Goal: Task Accomplishment & Management: Use online tool/utility

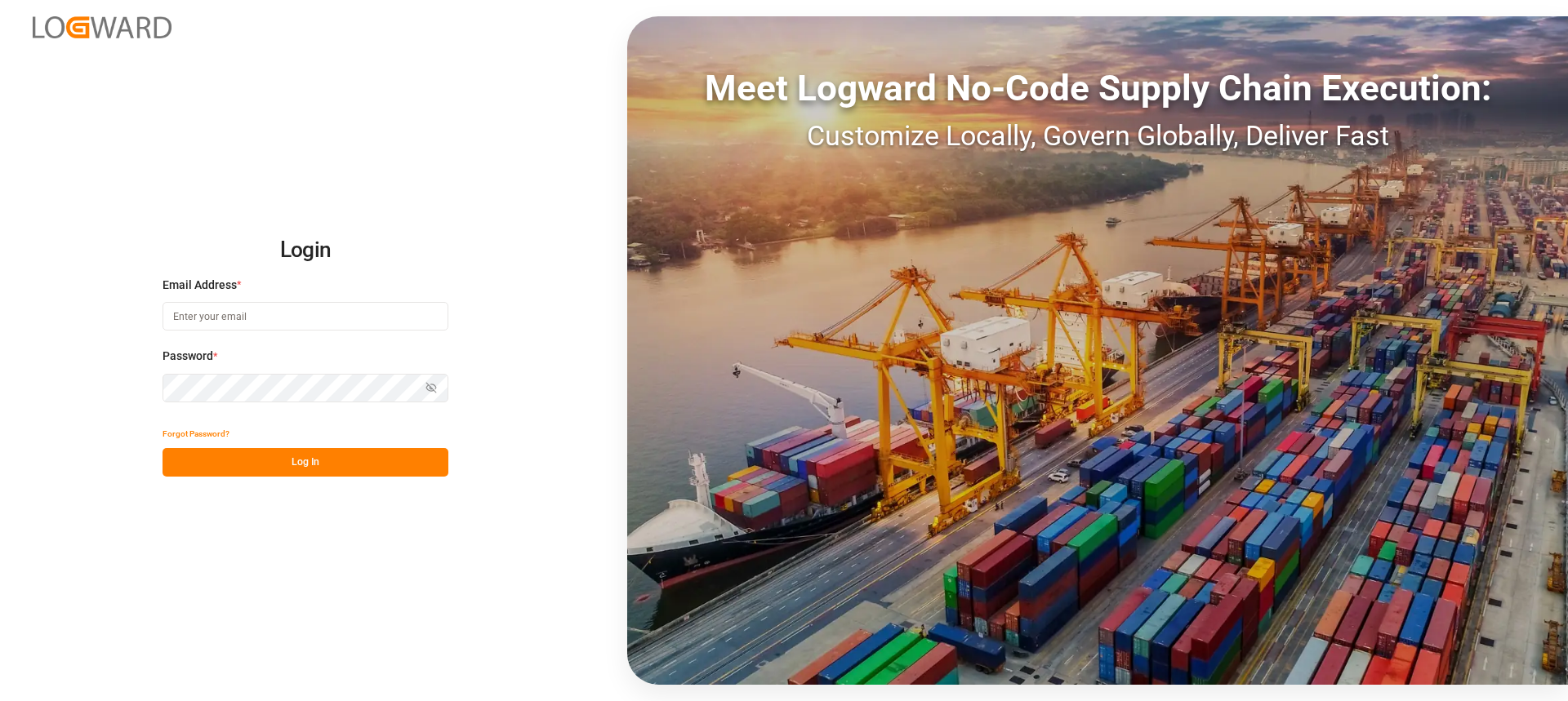
drag, startPoint x: 0, startPoint y: 0, endPoint x: 438, endPoint y: 459, distance: 634.4
click at [438, 459] on button "Log In" at bounding box center [305, 462] width 286 height 29
type input "Thorsten.schneider@fiege.com"
click at [428, 464] on button "Log In" at bounding box center [305, 462] width 286 height 29
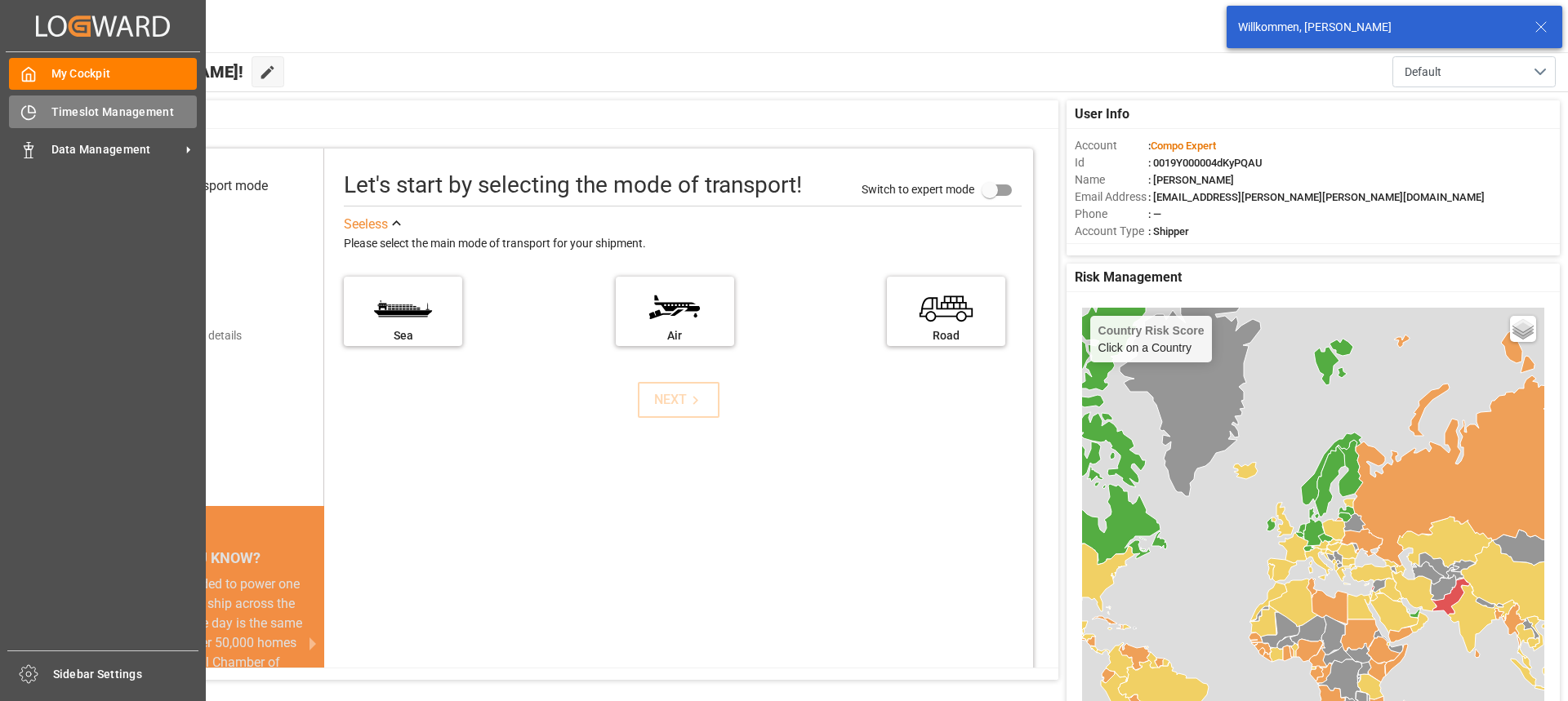
click at [60, 114] on span "Timeslot Management" at bounding box center [125, 112] width 147 height 17
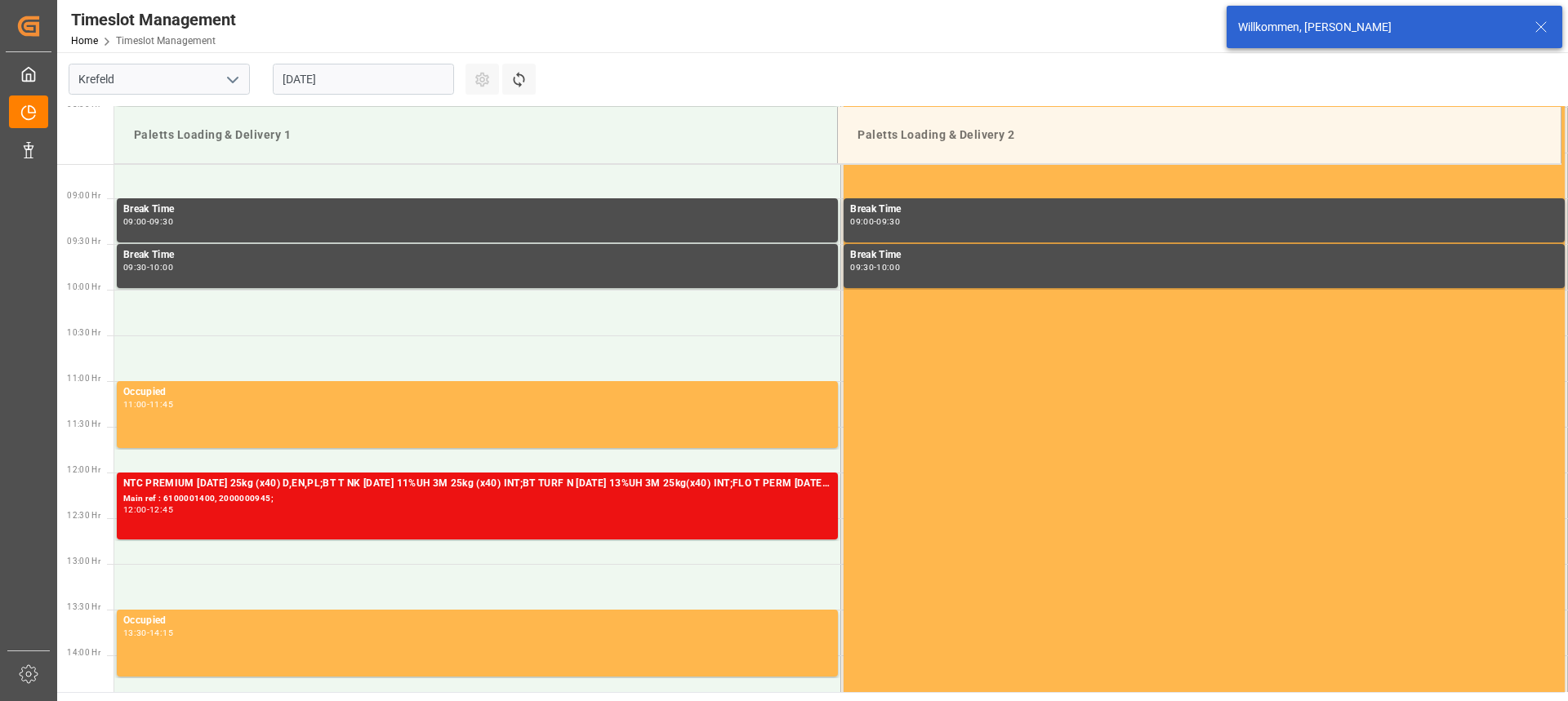
scroll to position [1038, 0]
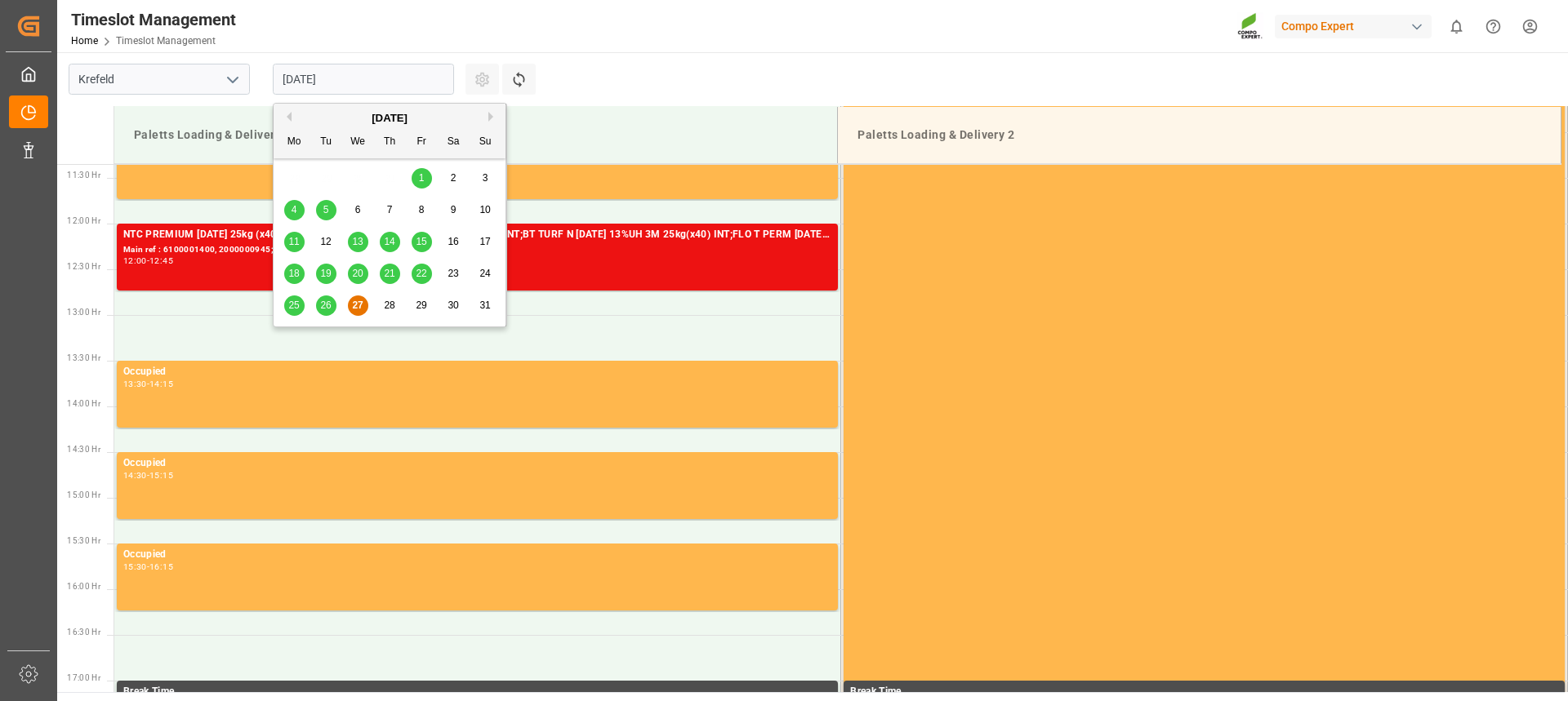
click at [356, 80] on input "[DATE]" at bounding box center [363, 78] width 181 height 31
click at [326, 296] on div "26" at bounding box center [326, 306] width 21 height 20
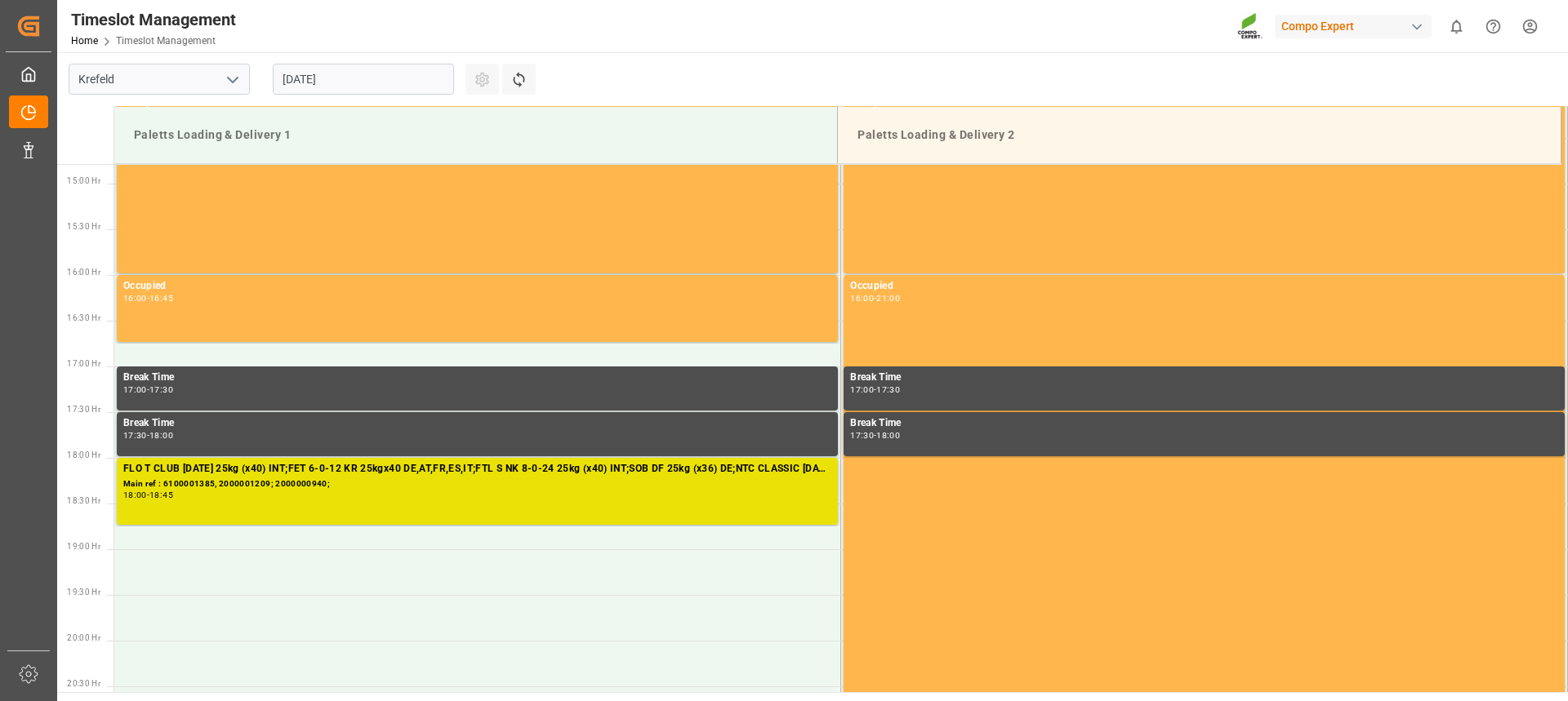
scroll to position [1363, 0]
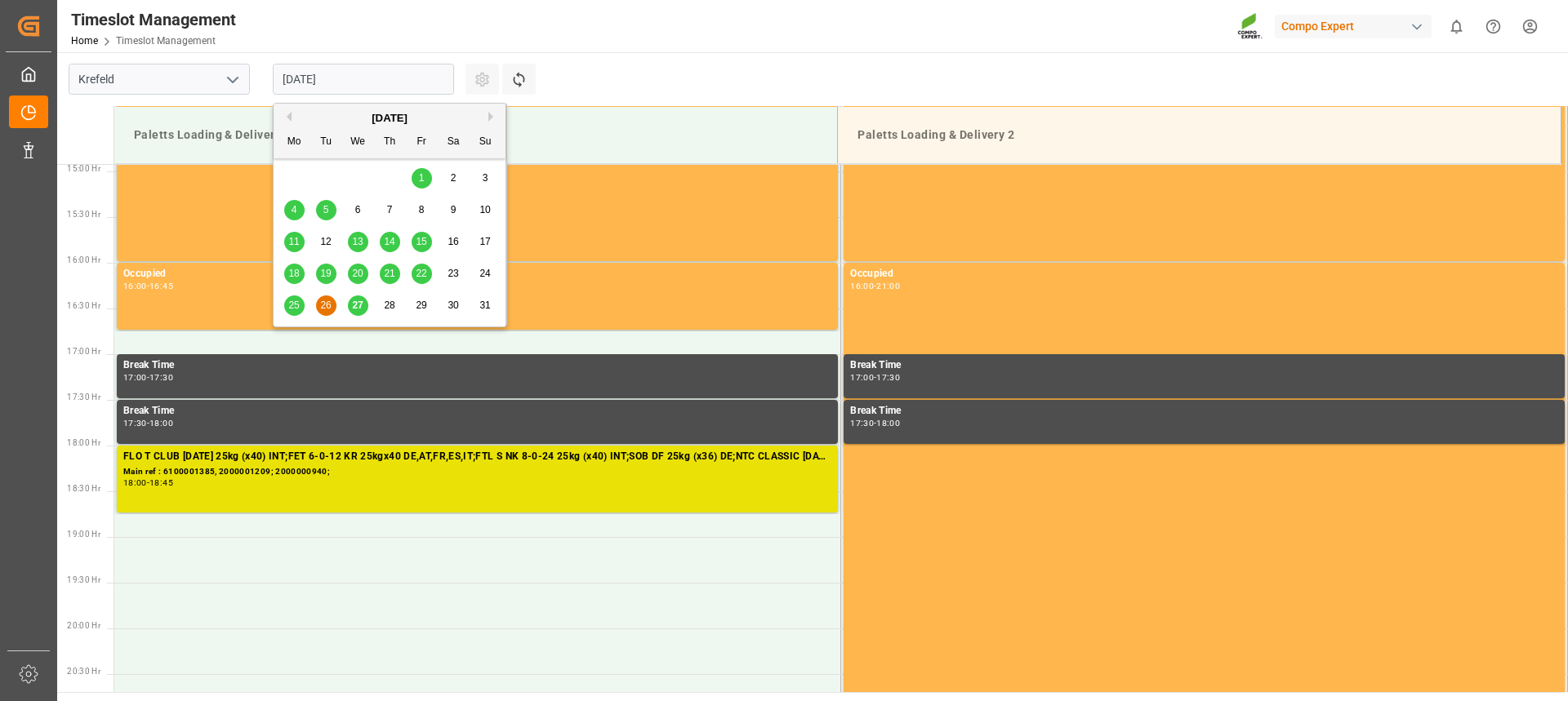
click at [349, 89] on input "26.08.2025" at bounding box center [363, 78] width 181 height 31
click at [389, 311] on span "28" at bounding box center [388, 306] width 11 height 12
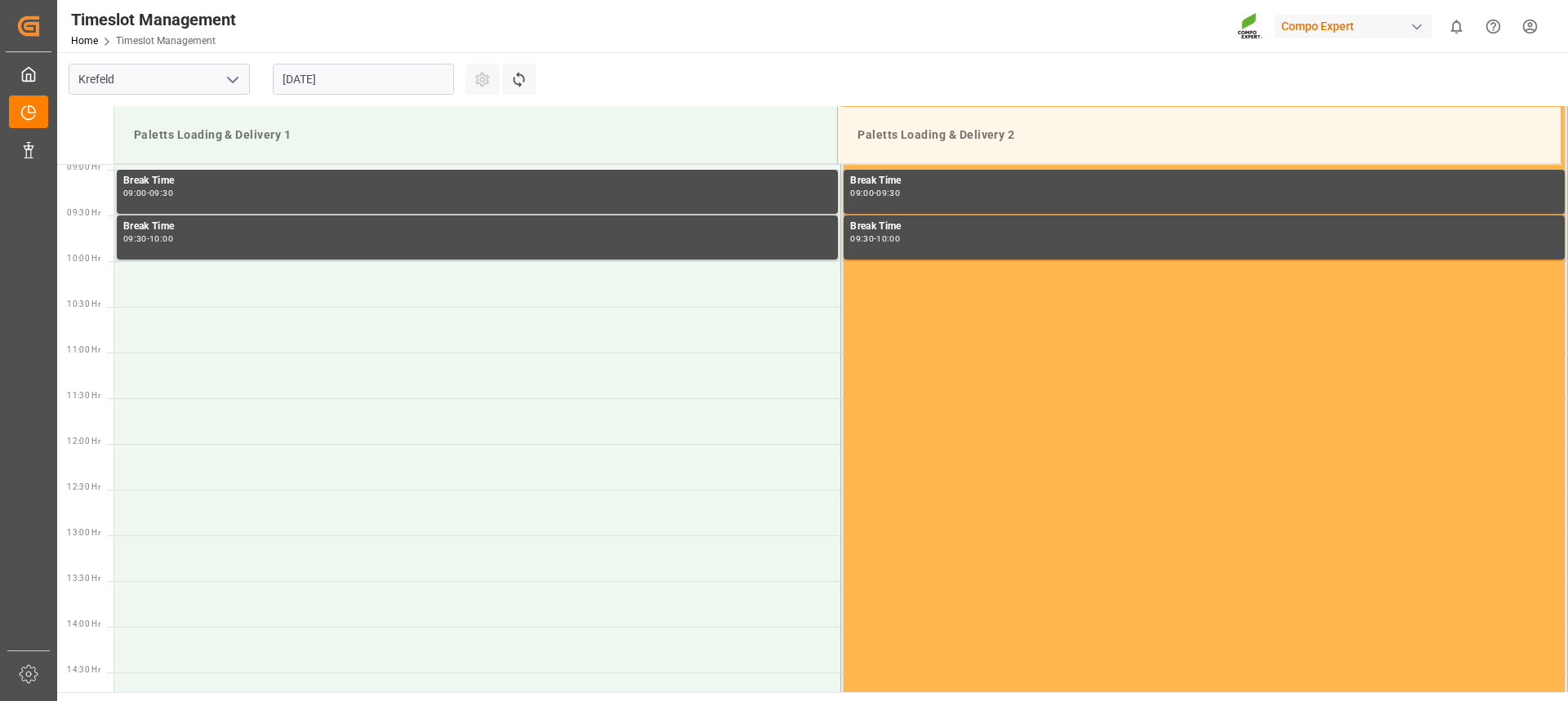
scroll to position [874, 0]
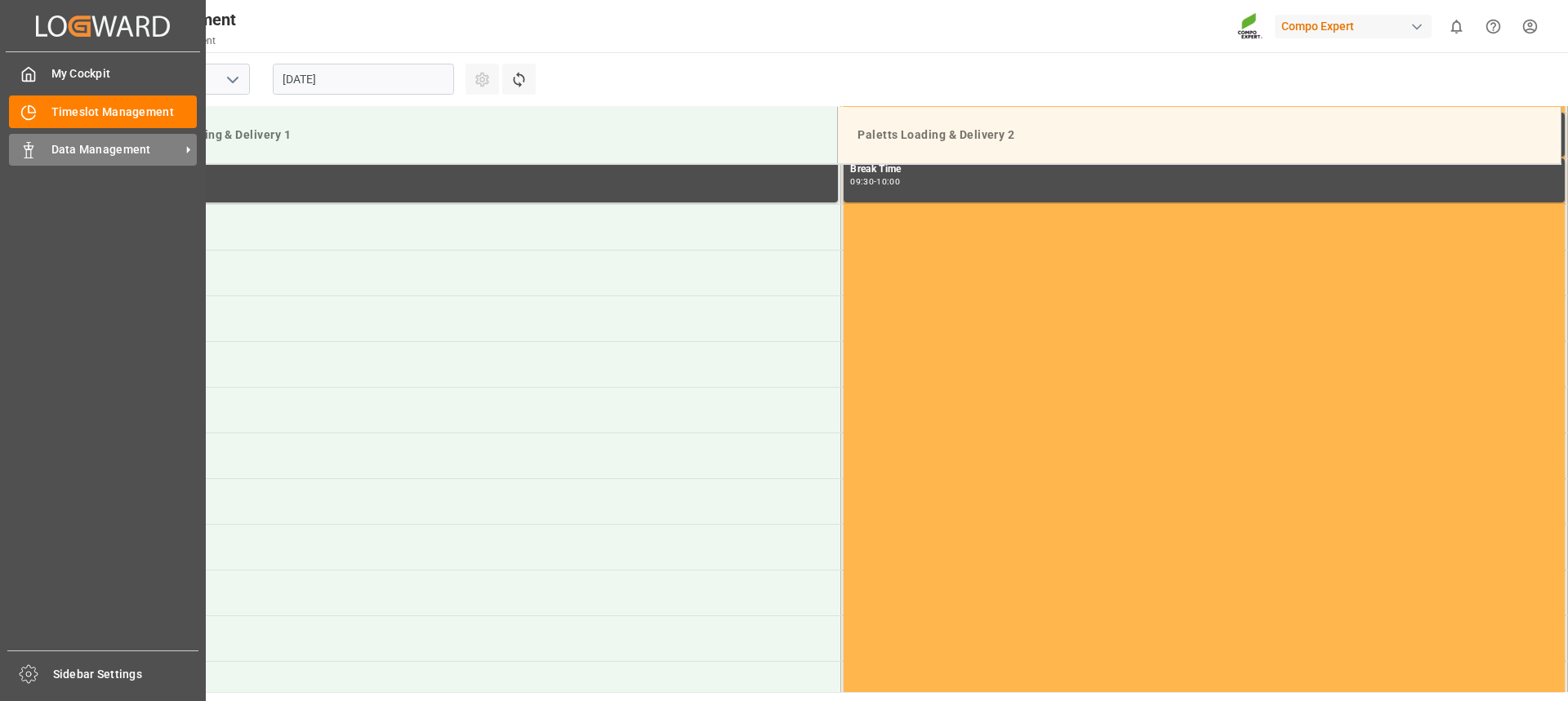
click at [31, 152] on icon at bounding box center [29, 150] width 16 height 16
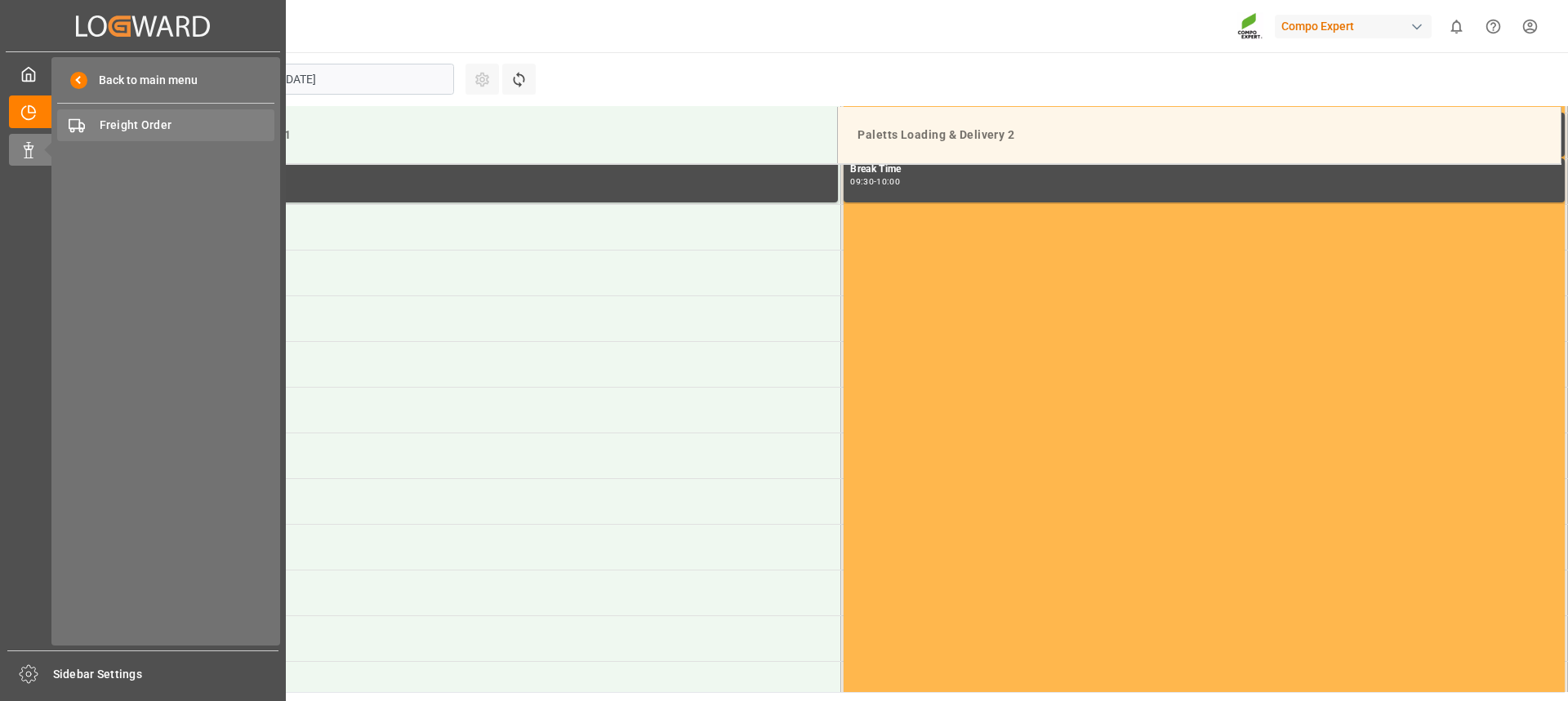
click at [191, 124] on span "Freight Order" at bounding box center [187, 125] width 175 height 17
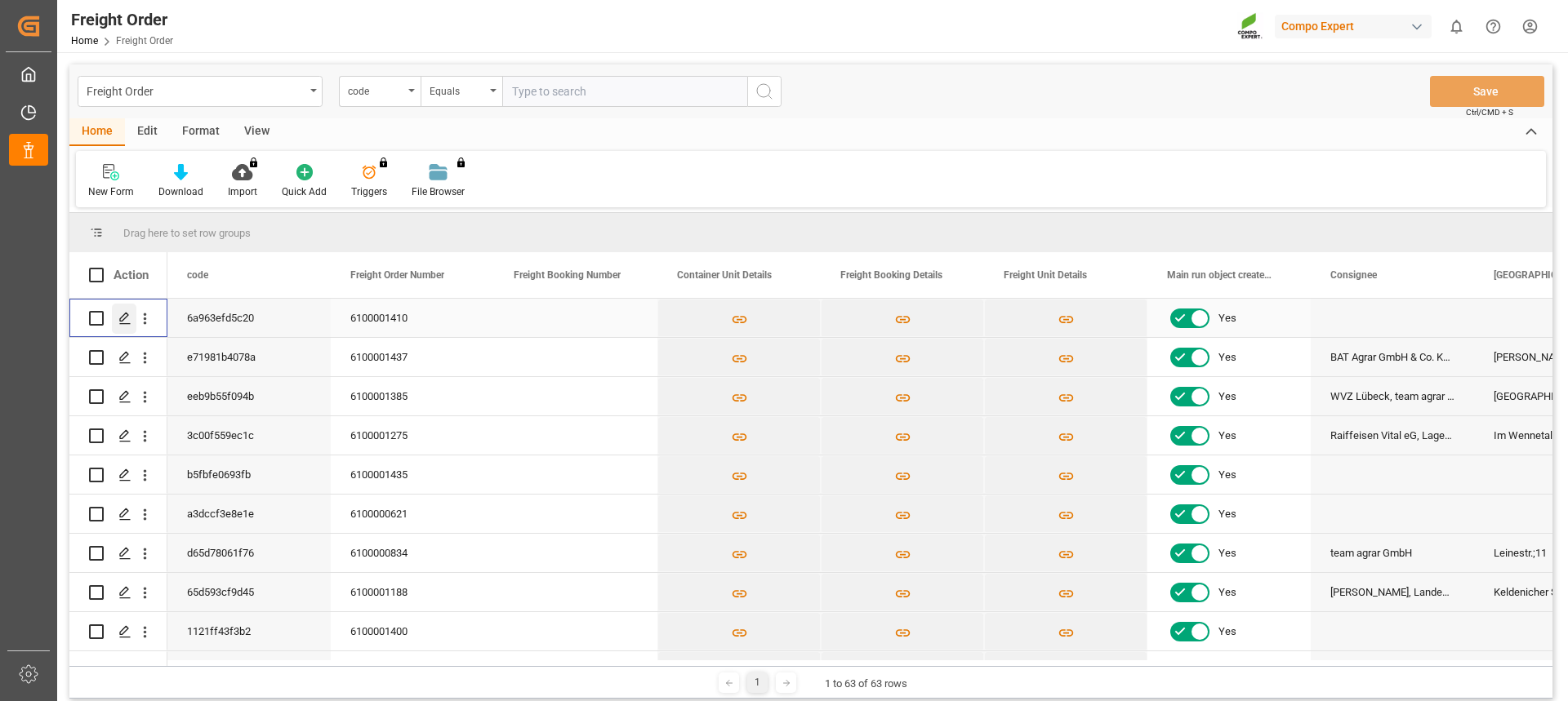
click at [123, 325] on icon "Press SPACE to select this row." at bounding box center [125, 318] width 13 height 13
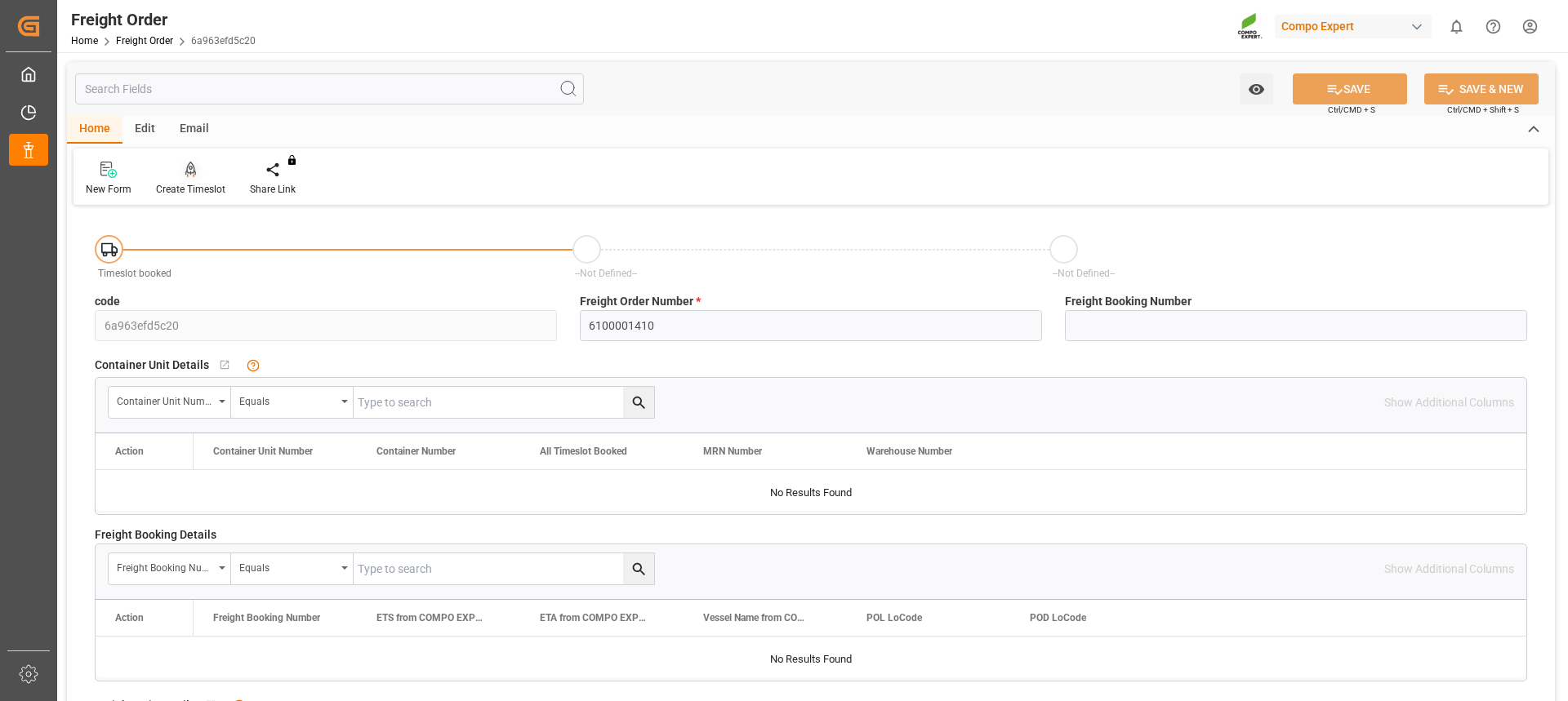
click at [193, 175] on icon at bounding box center [190, 176] width 7 height 3
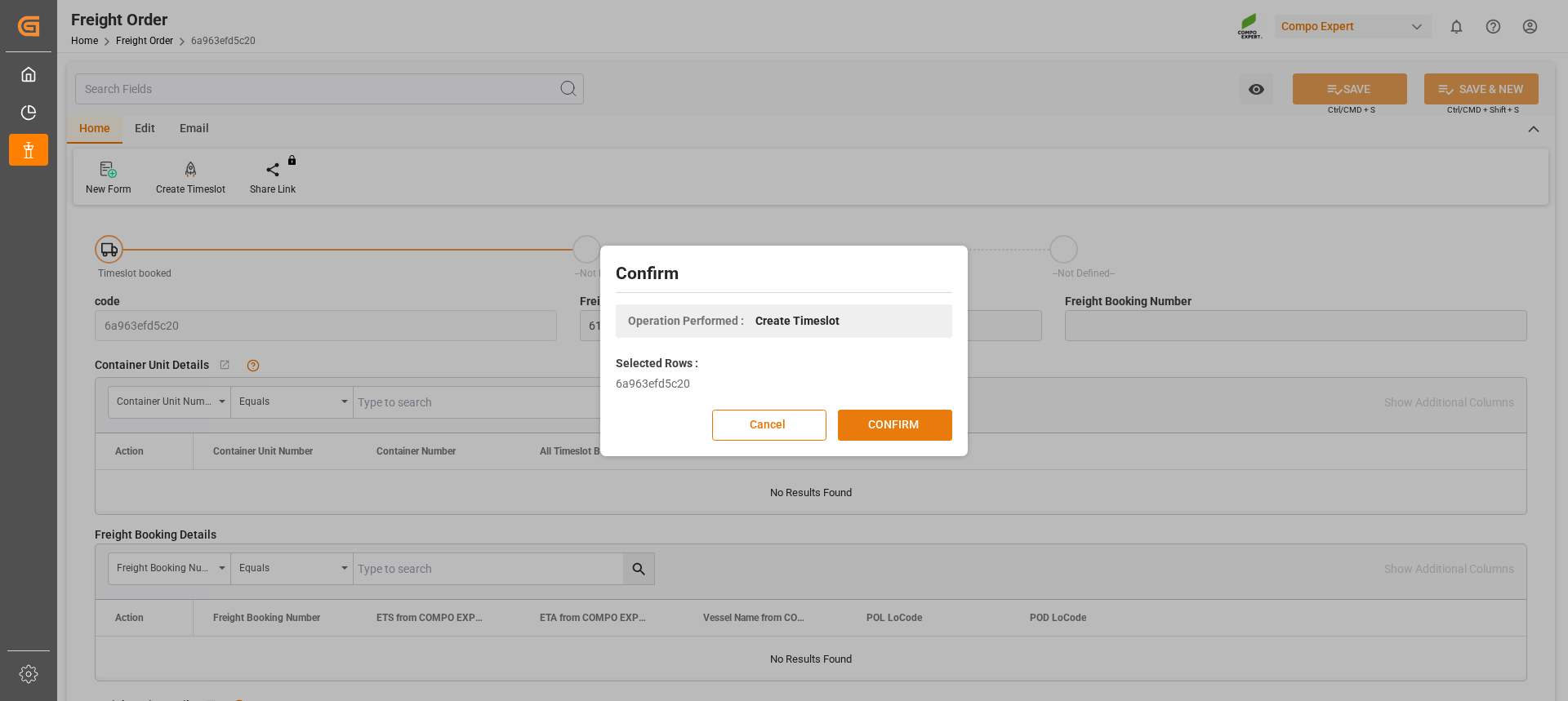
click at [871, 416] on button "CONFIRM" at bounding box center [894, 425] width 114 height 31
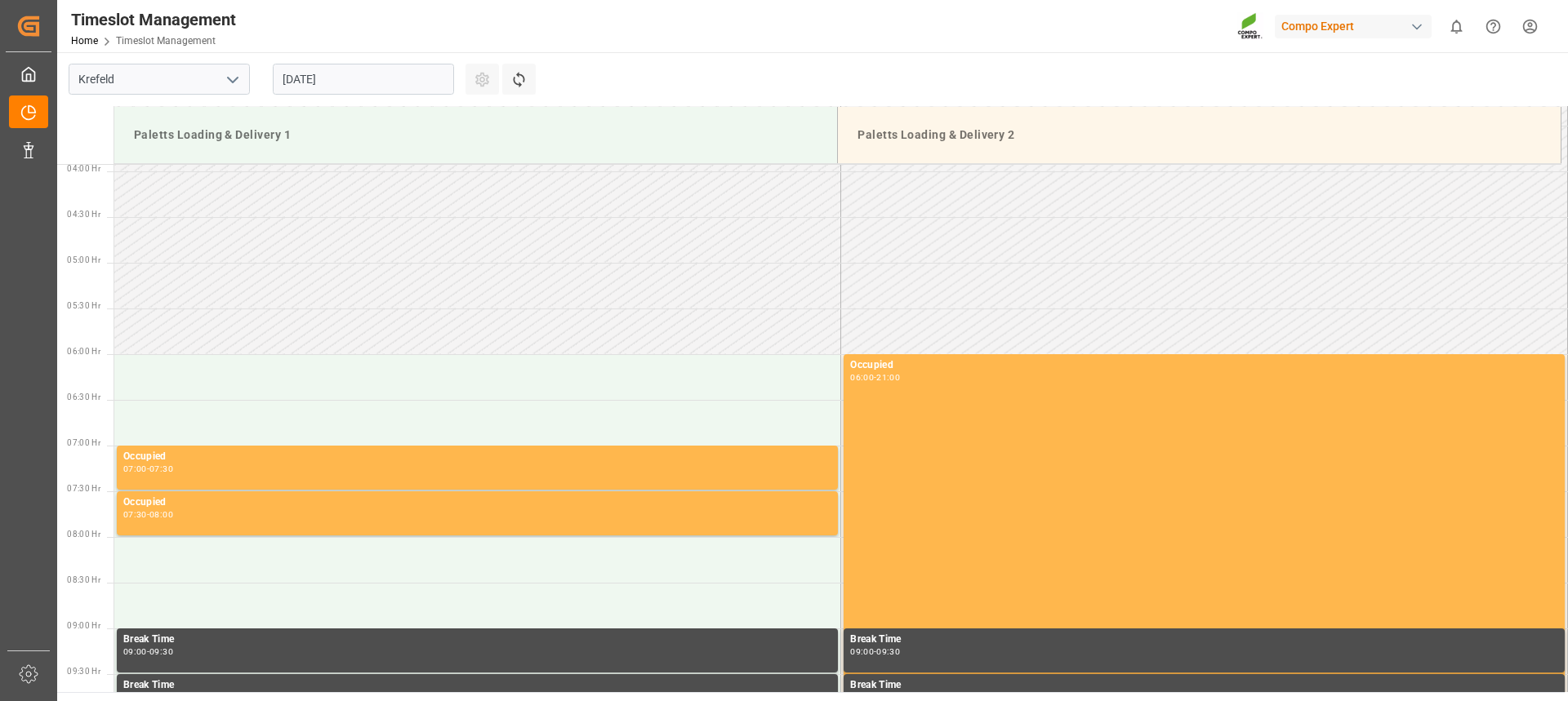
scroll to position [630, 0]
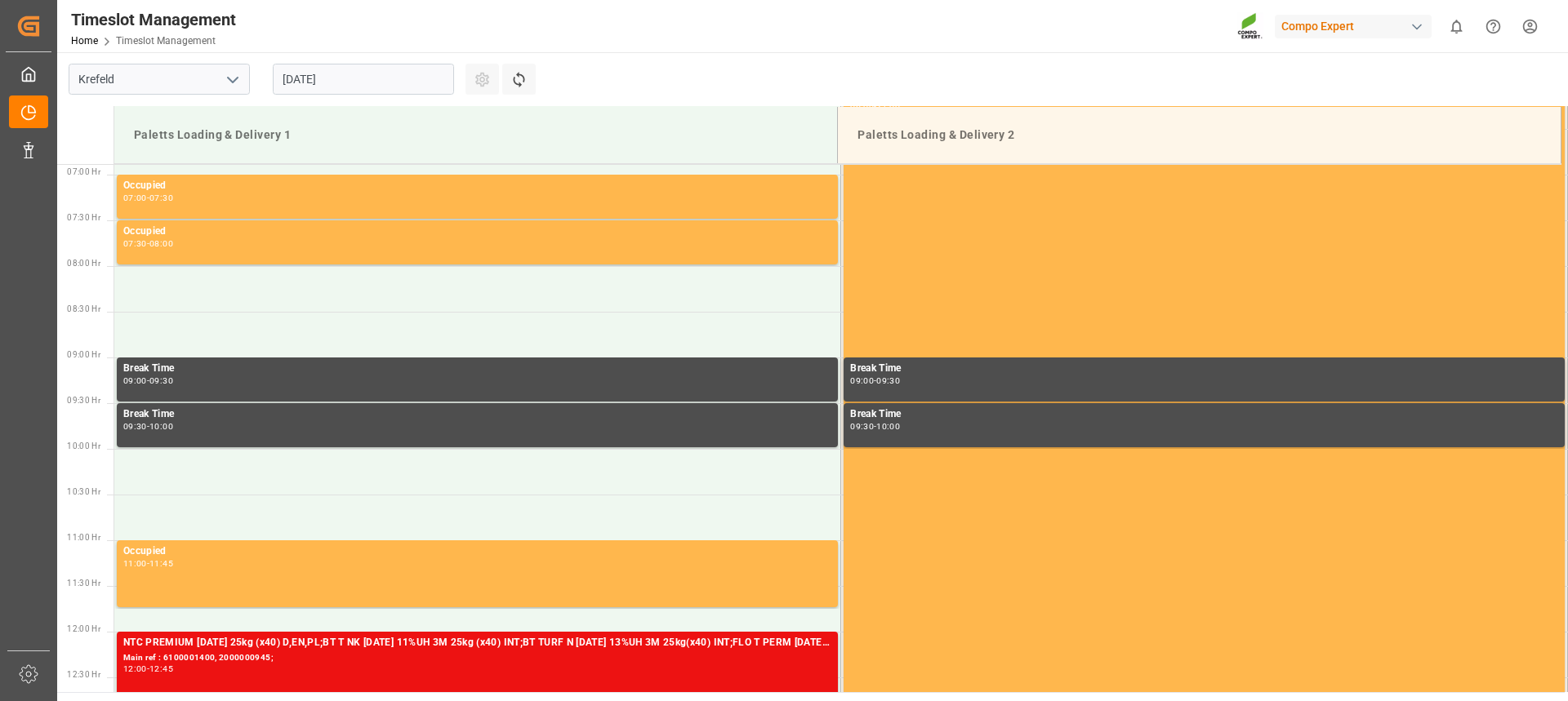
click at [321, 82] on input "[DATE]" at bounding box center [363, 78] width 181 height 31
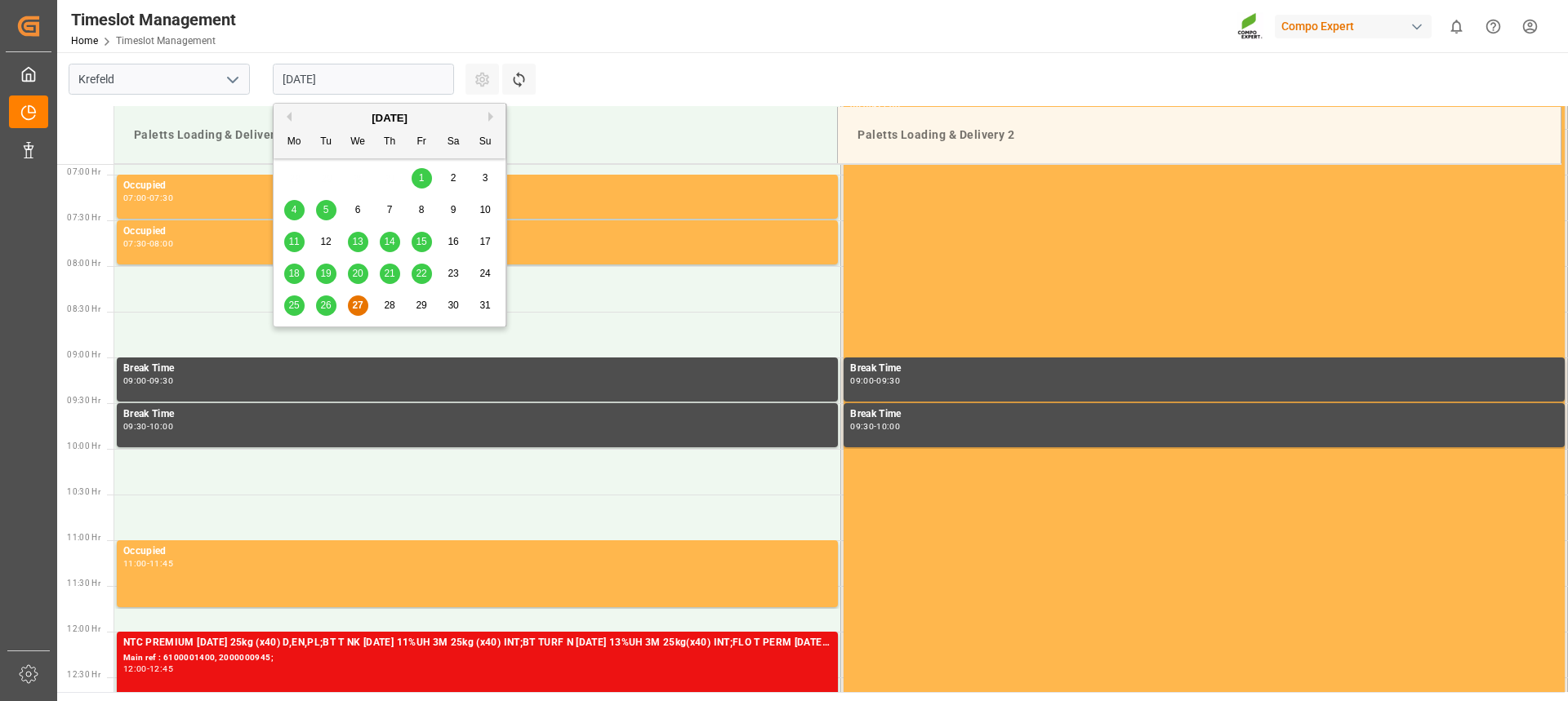
click at [388, 307] on span "28" at bounding box center [388, 306] width 11 height 12
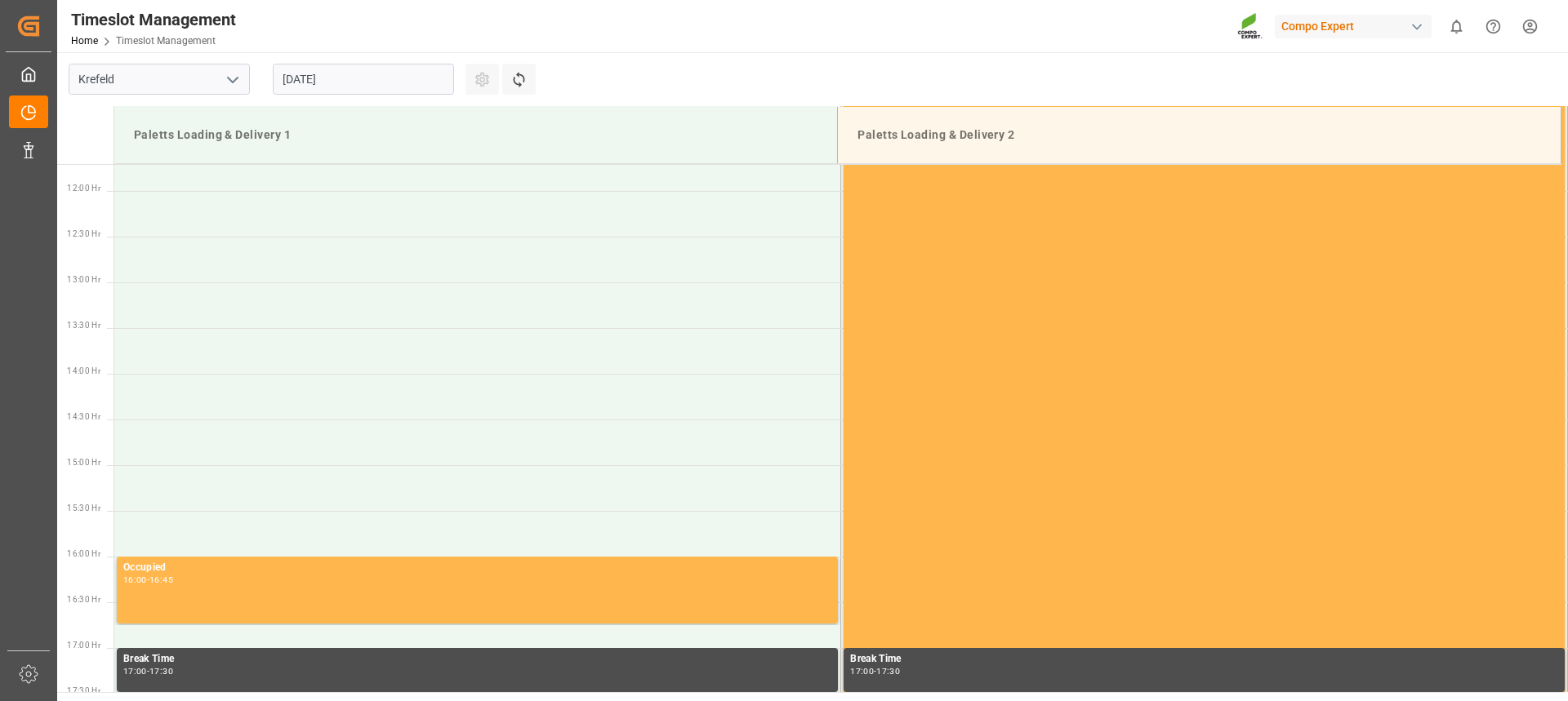
scroll to position [955, 0]
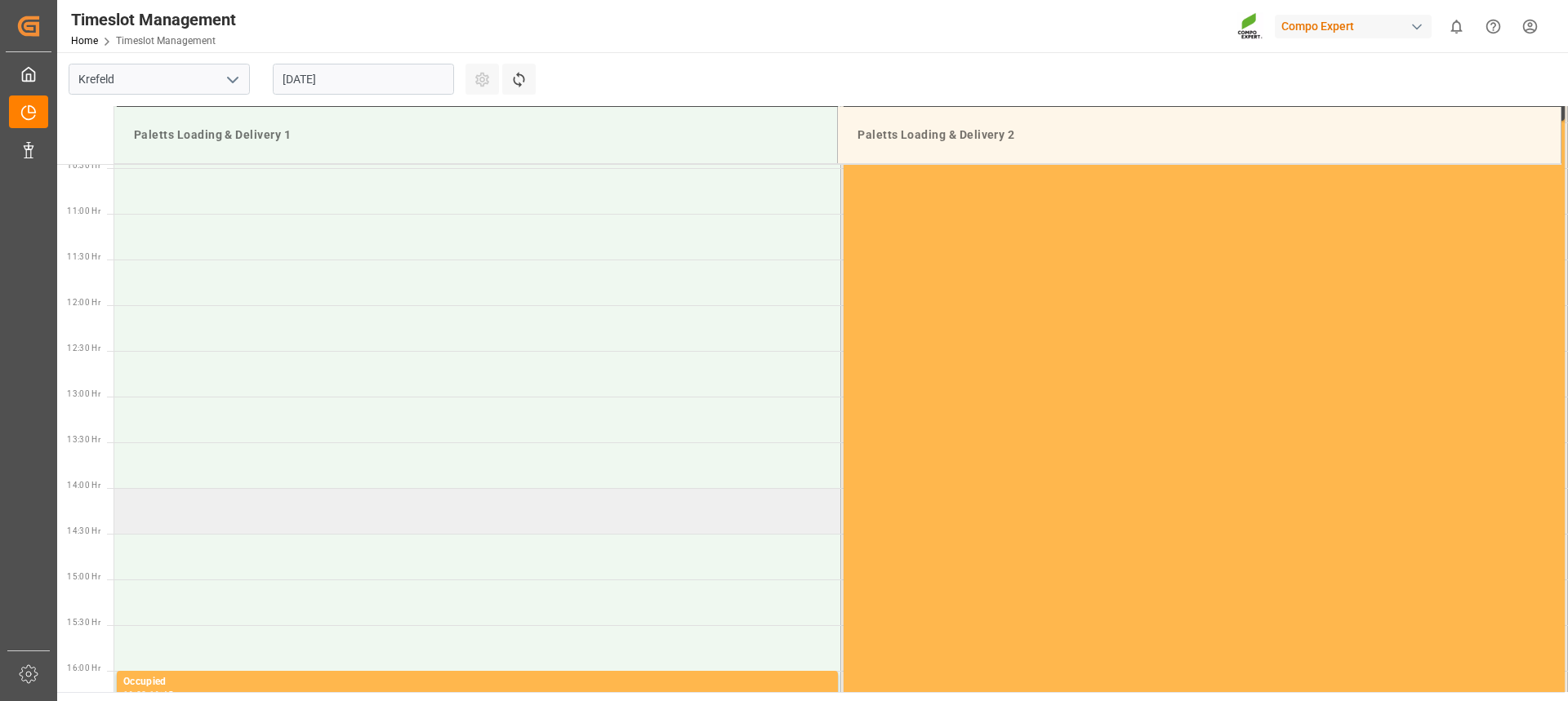
click at [318, 509] on td at bounding box center [477, 511] width 727 height 46
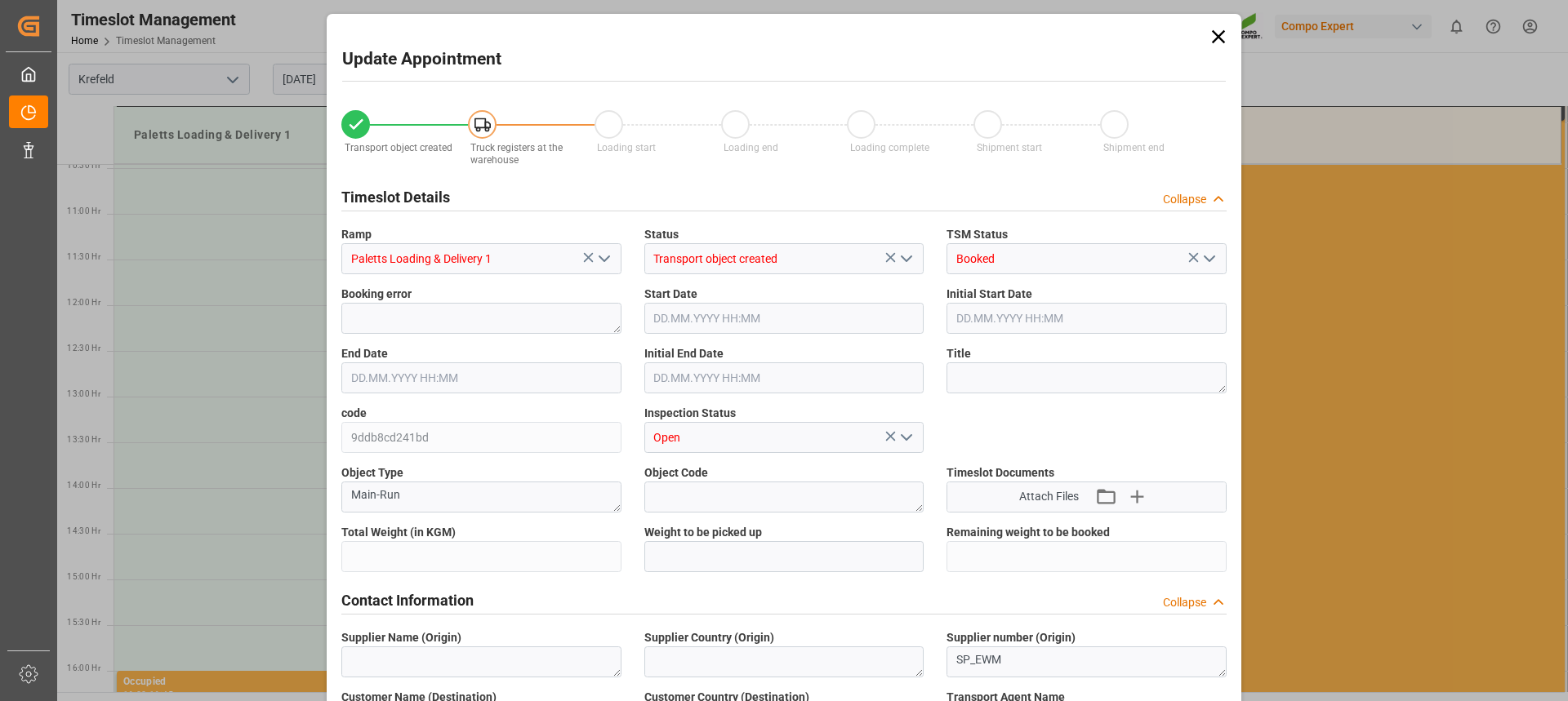
type input "22492"
type input "0"
type input "28.08.2025 14:00"
type input "28.08.2025 14:30"
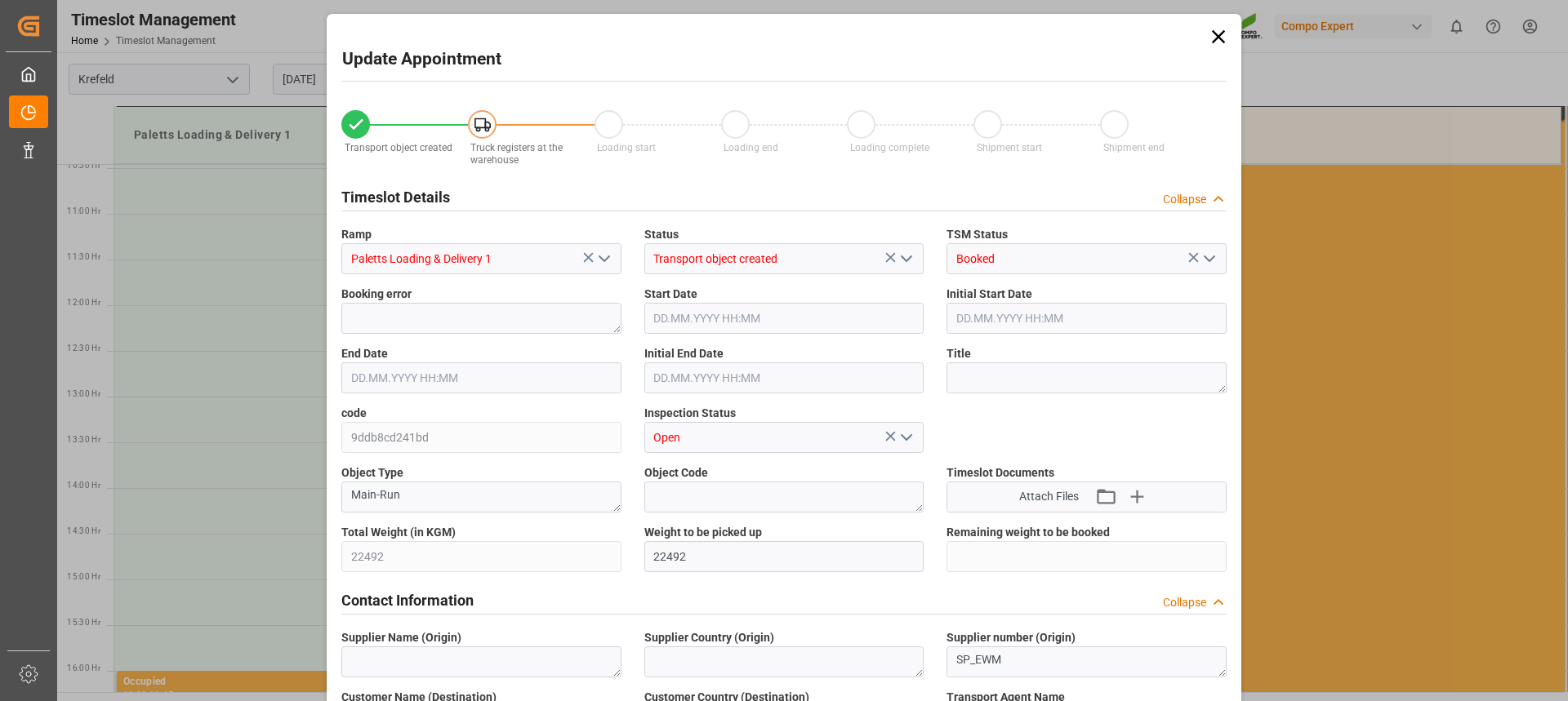
type input "26.08.2025 07:26"
type input "27.08.2025 06:20"
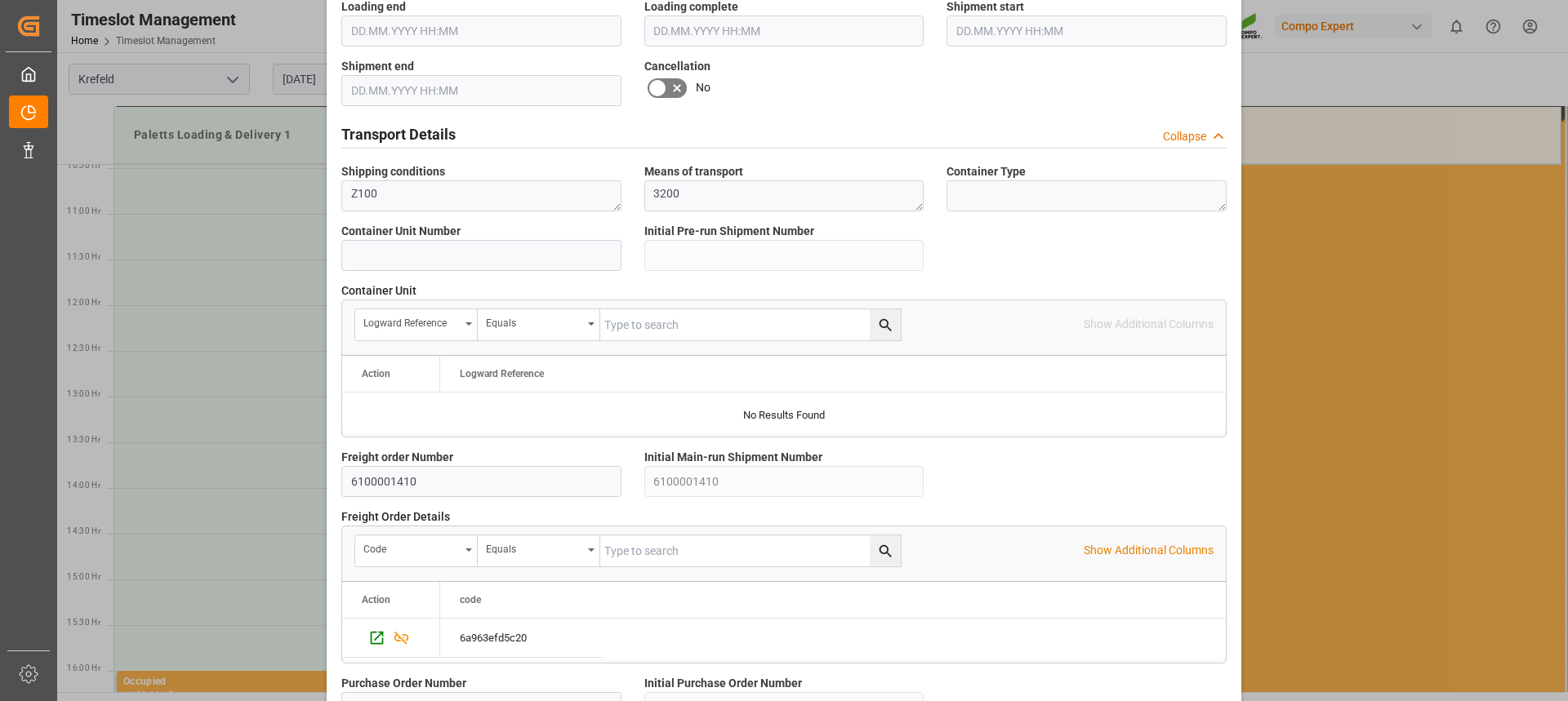
scroll to position [1455, 0]
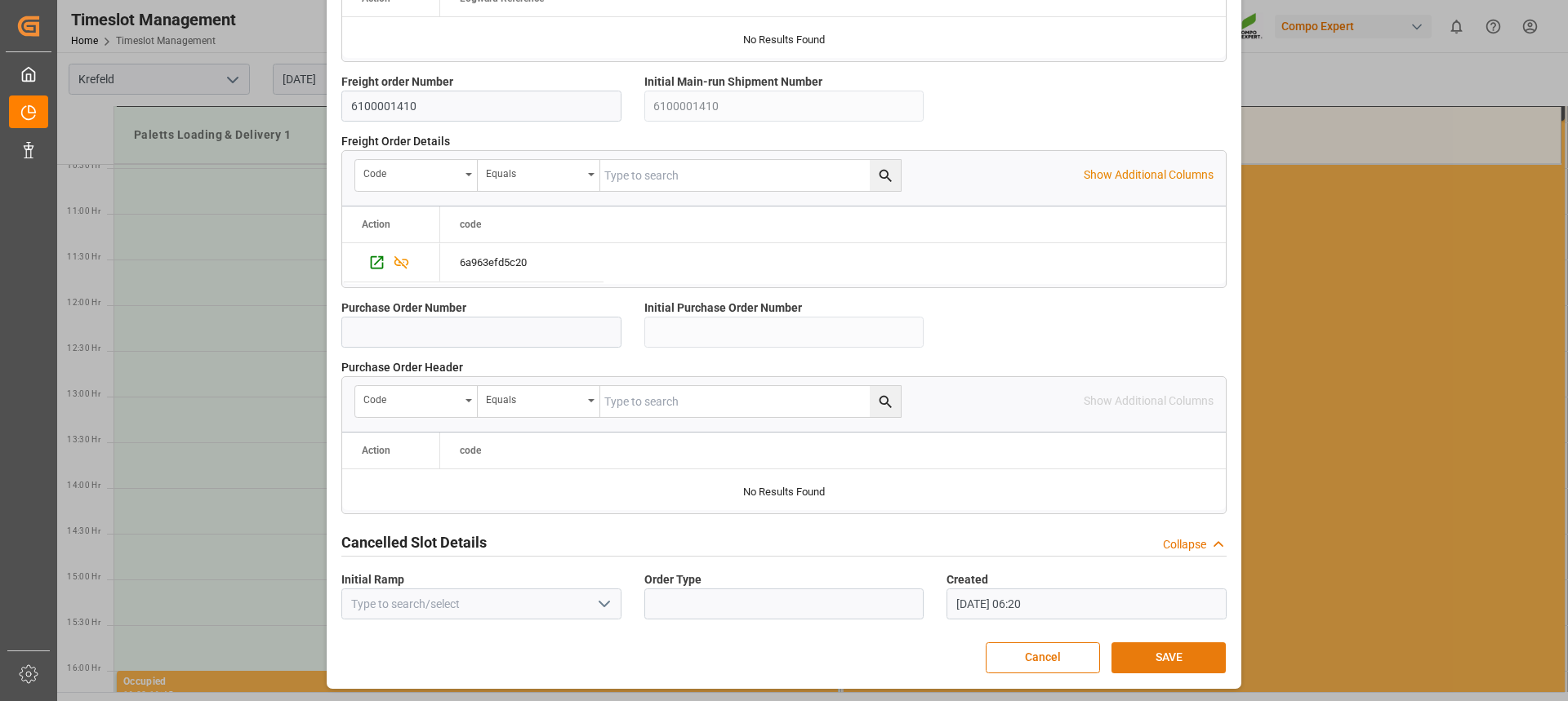
click at [1146, 657] on button "SAVE" at bounding box center [1168, 657] width 114 height 31
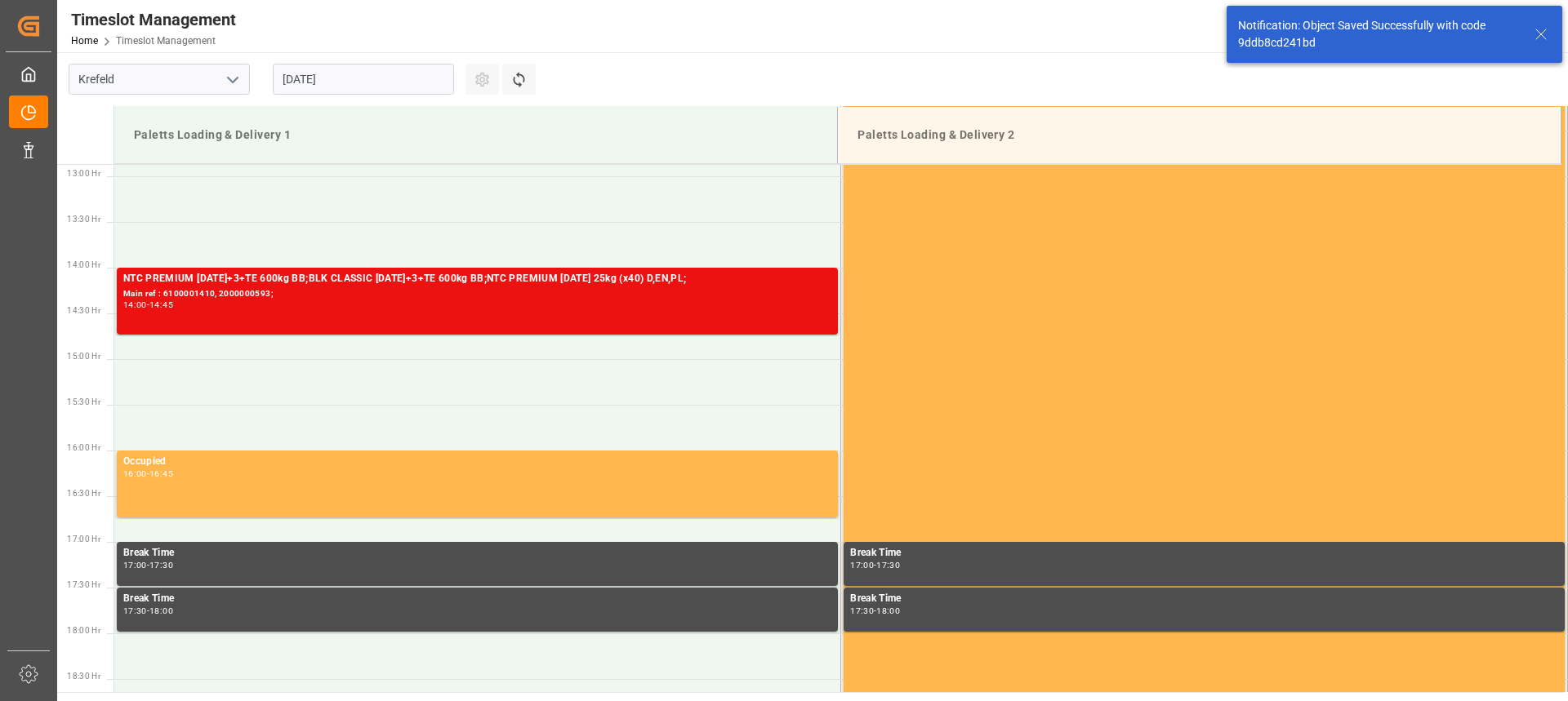
scroll to position [1178, 0]
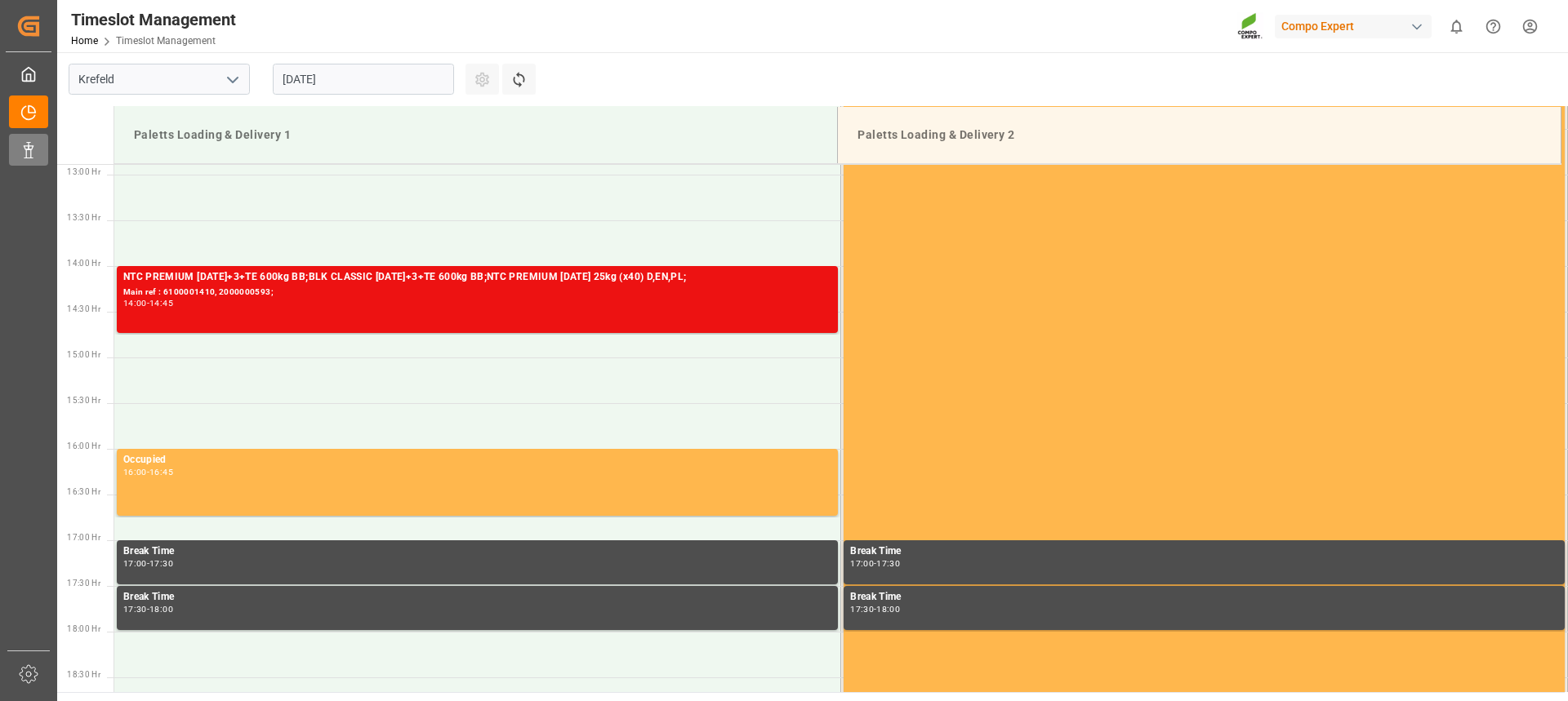
click at [22, 150] on icon at bounding box center [29, 150] width 16 height 16
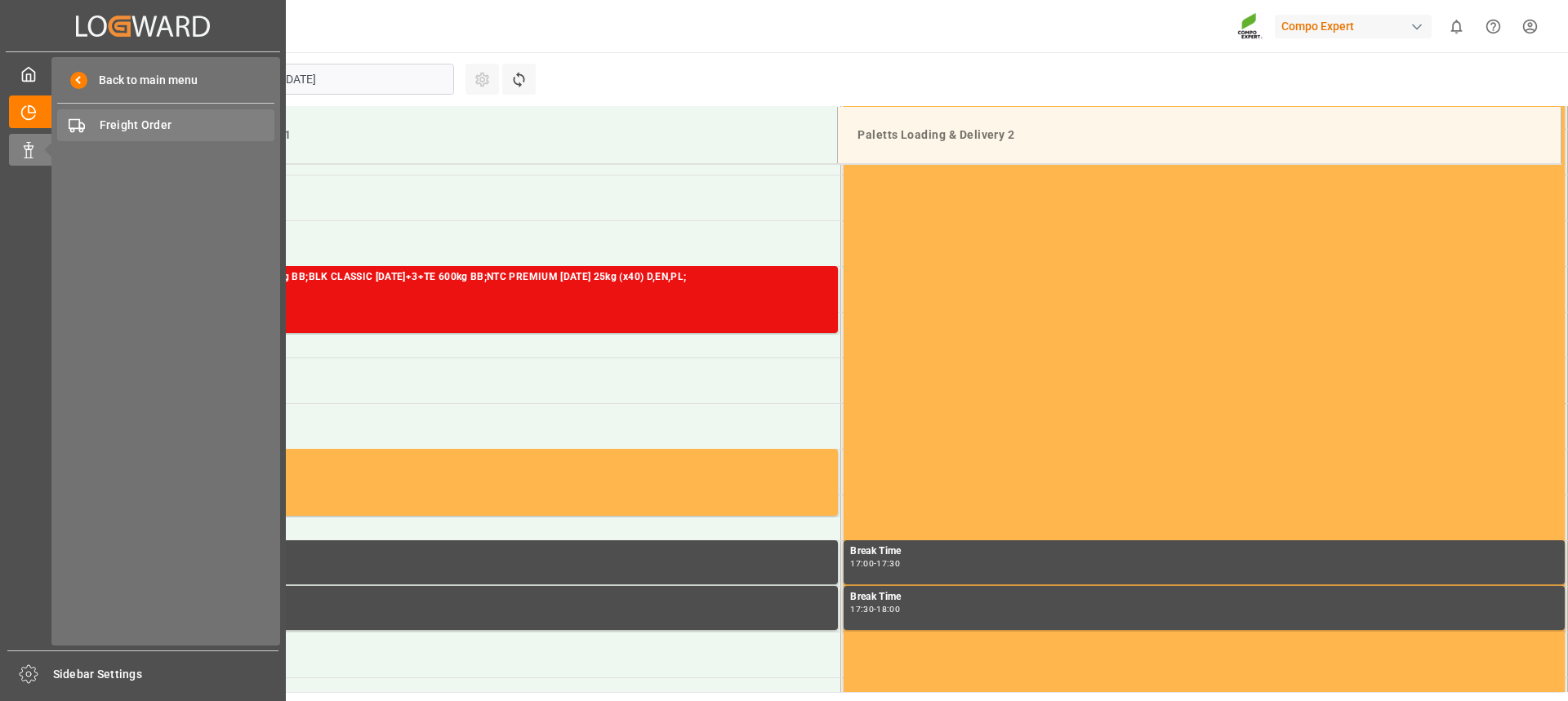
click at [185, 128] on span "Freight Order" at bounding box center [187, 125] width 175 height 17
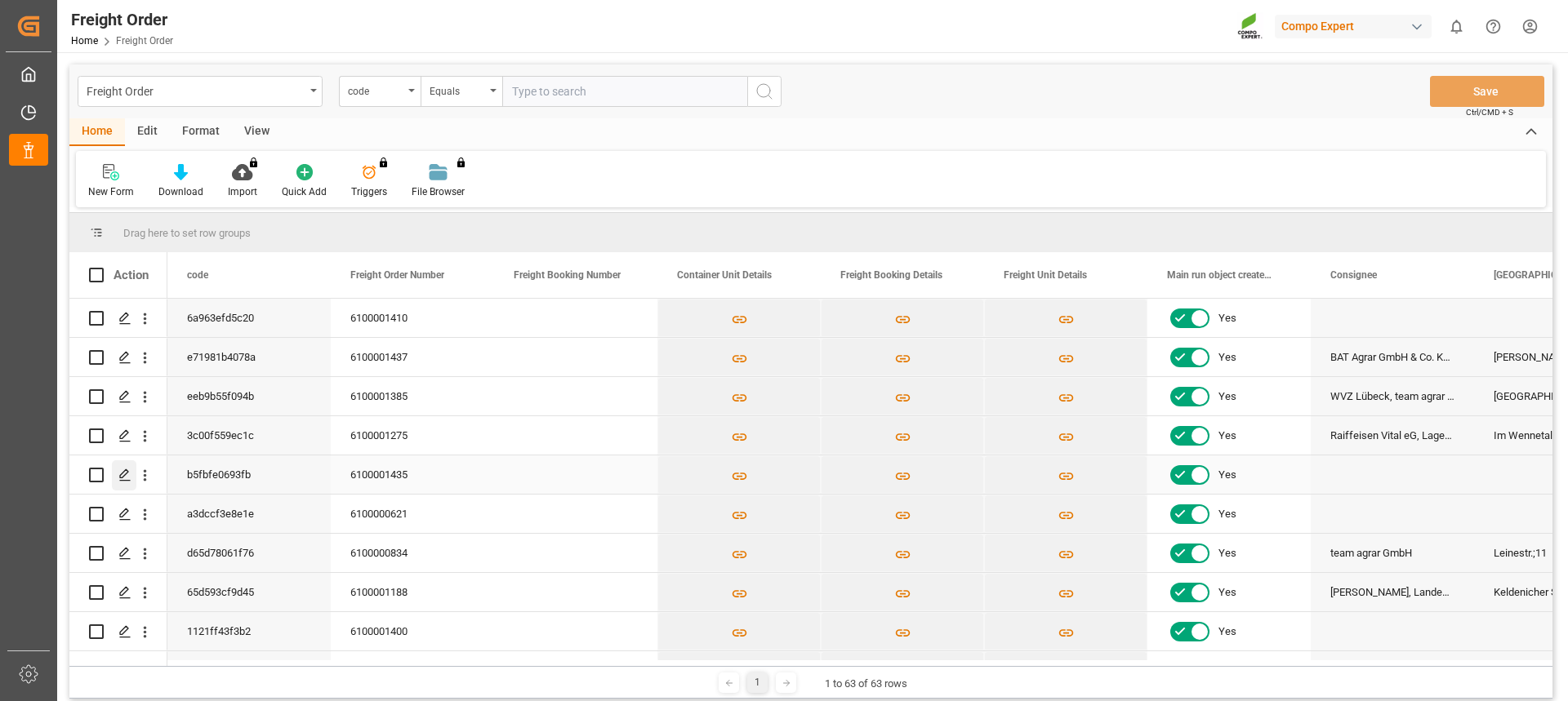
click at [123, 482] on div "Press SPACE to select this row." at bounding box center [124, 475] width 25 height 31
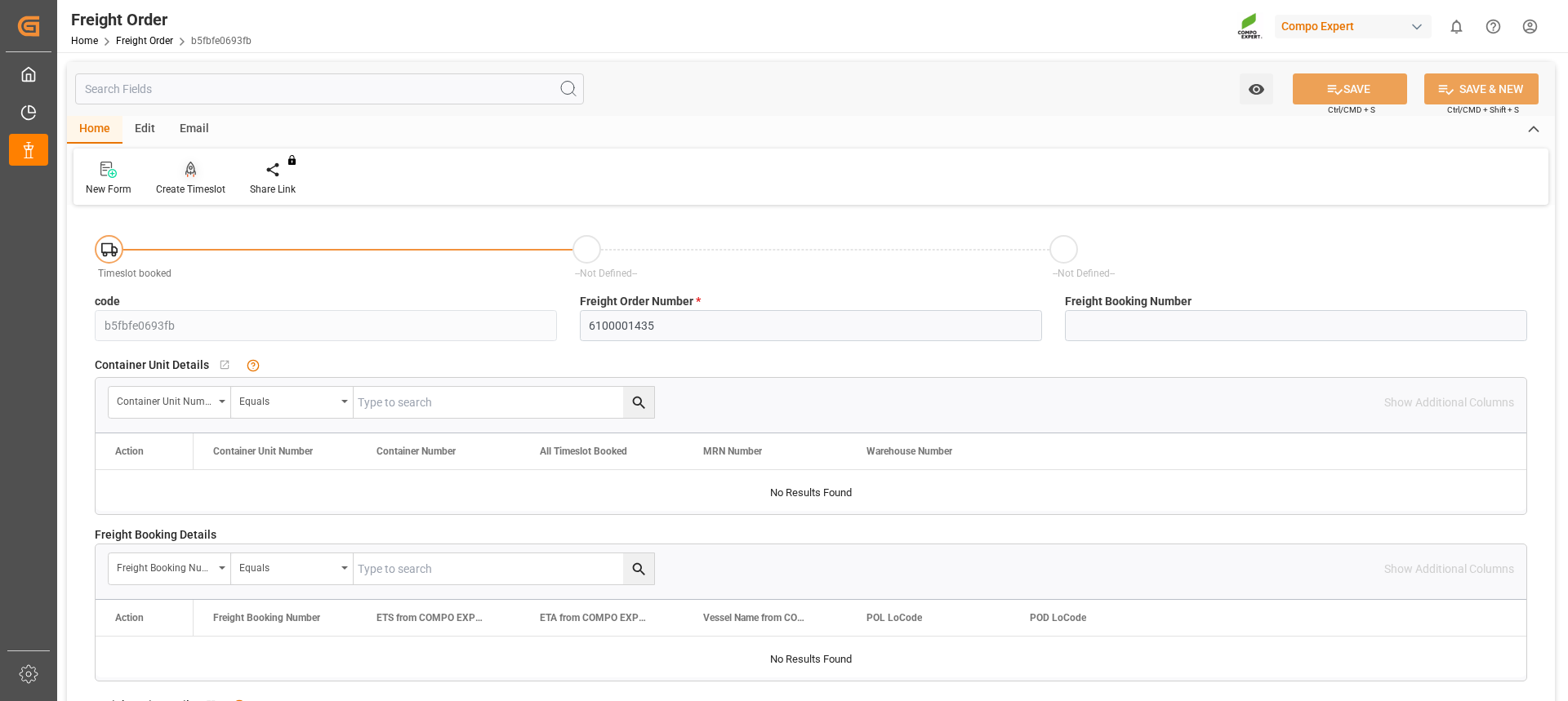
click at [196, 182] on div "Create Timeslot" at bounding box center [190, 189] width 69 height 15
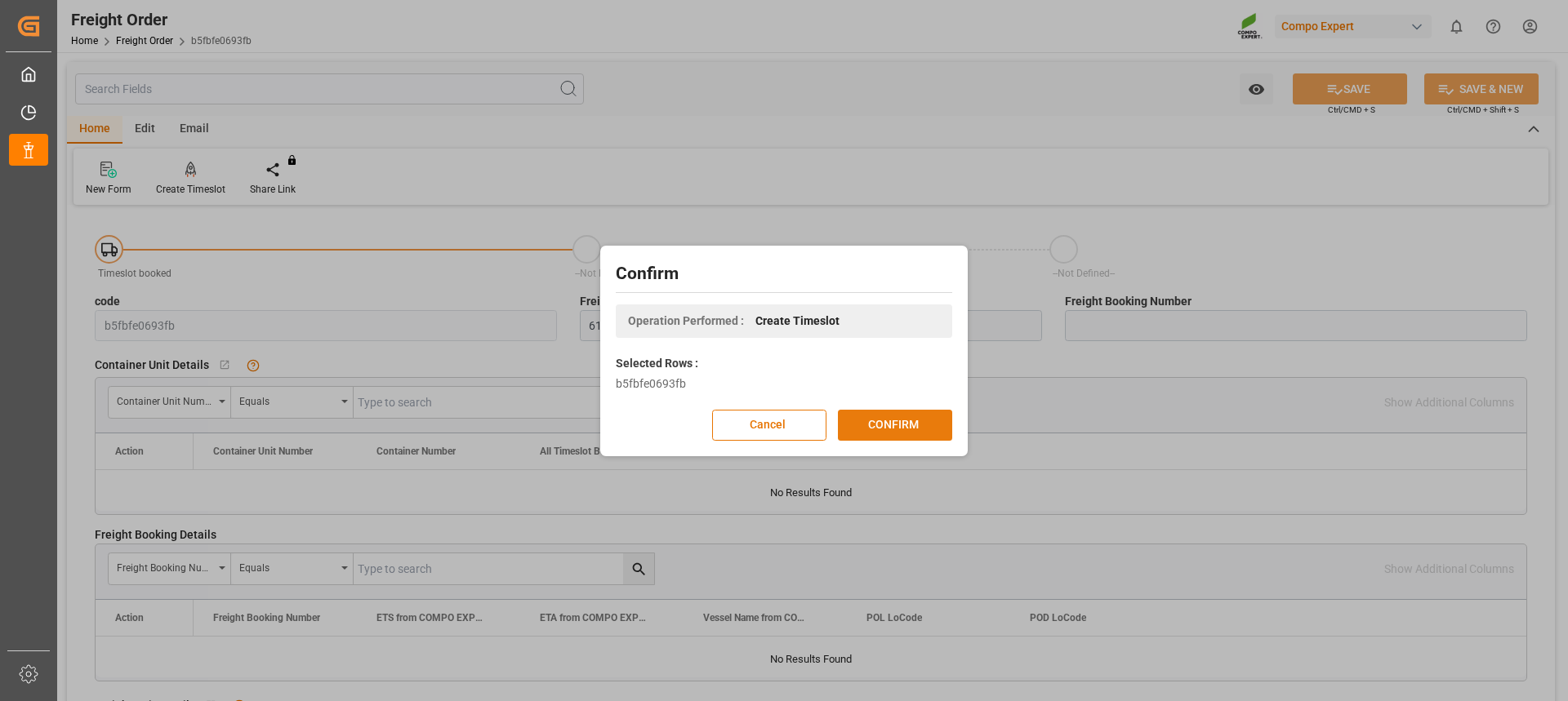
click at [923, 426] on button "CONFIRM" at bounding box center [894, 425] width 114 height 31
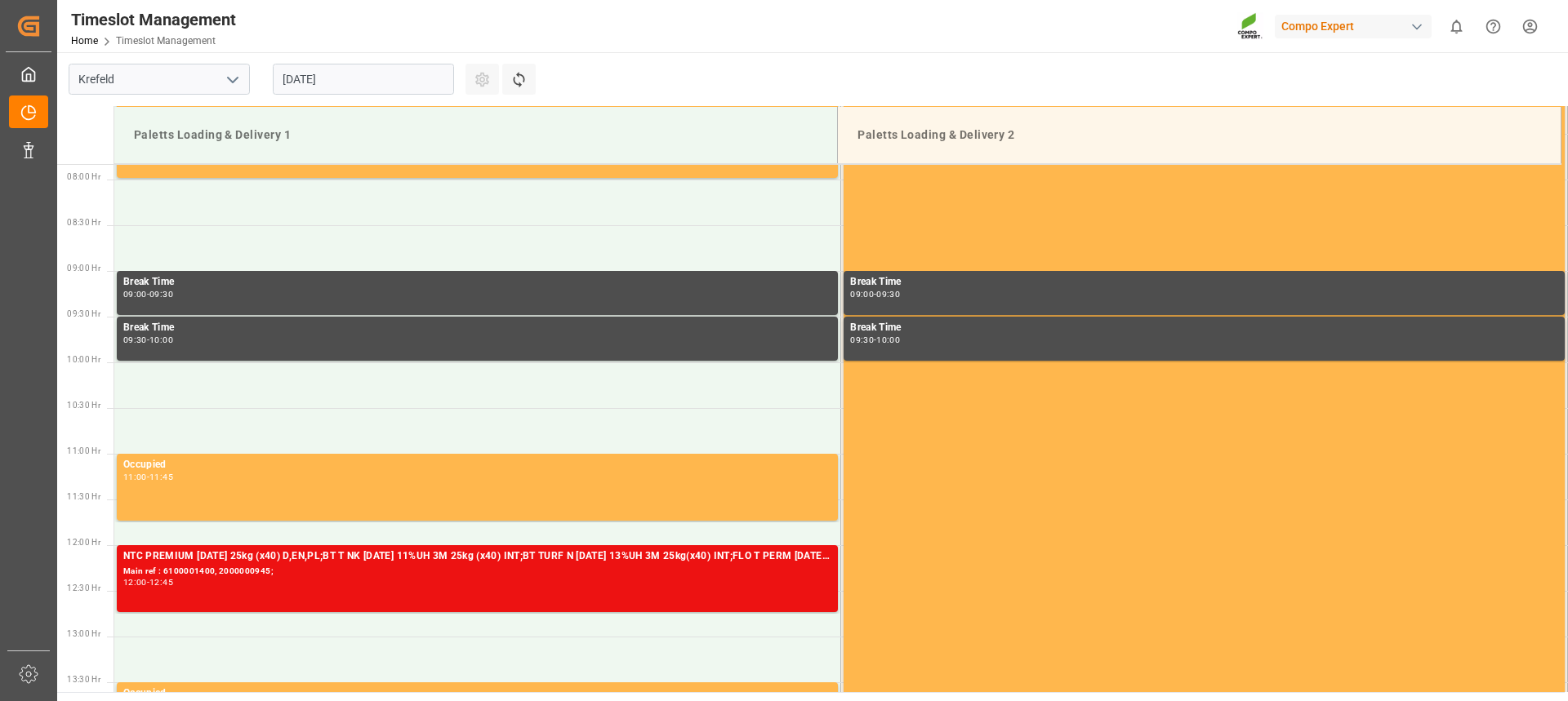
scroll to position [721, 0]
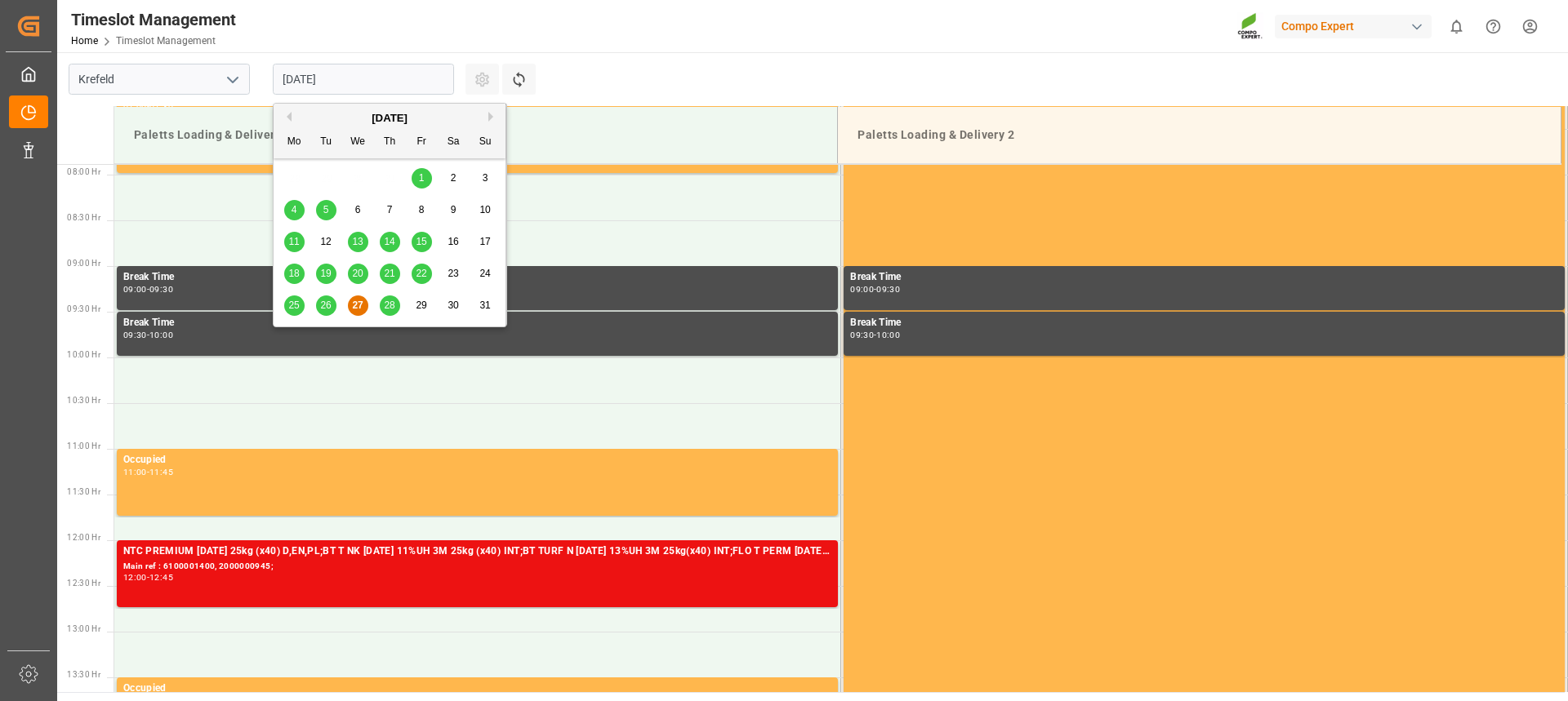
click at [362, 83] on input "[DATE]" at bounding box center [363, 78] width 181 height 31
click at [384, 307] on span "28" at bounding box center [388, 306] width 11 height 12
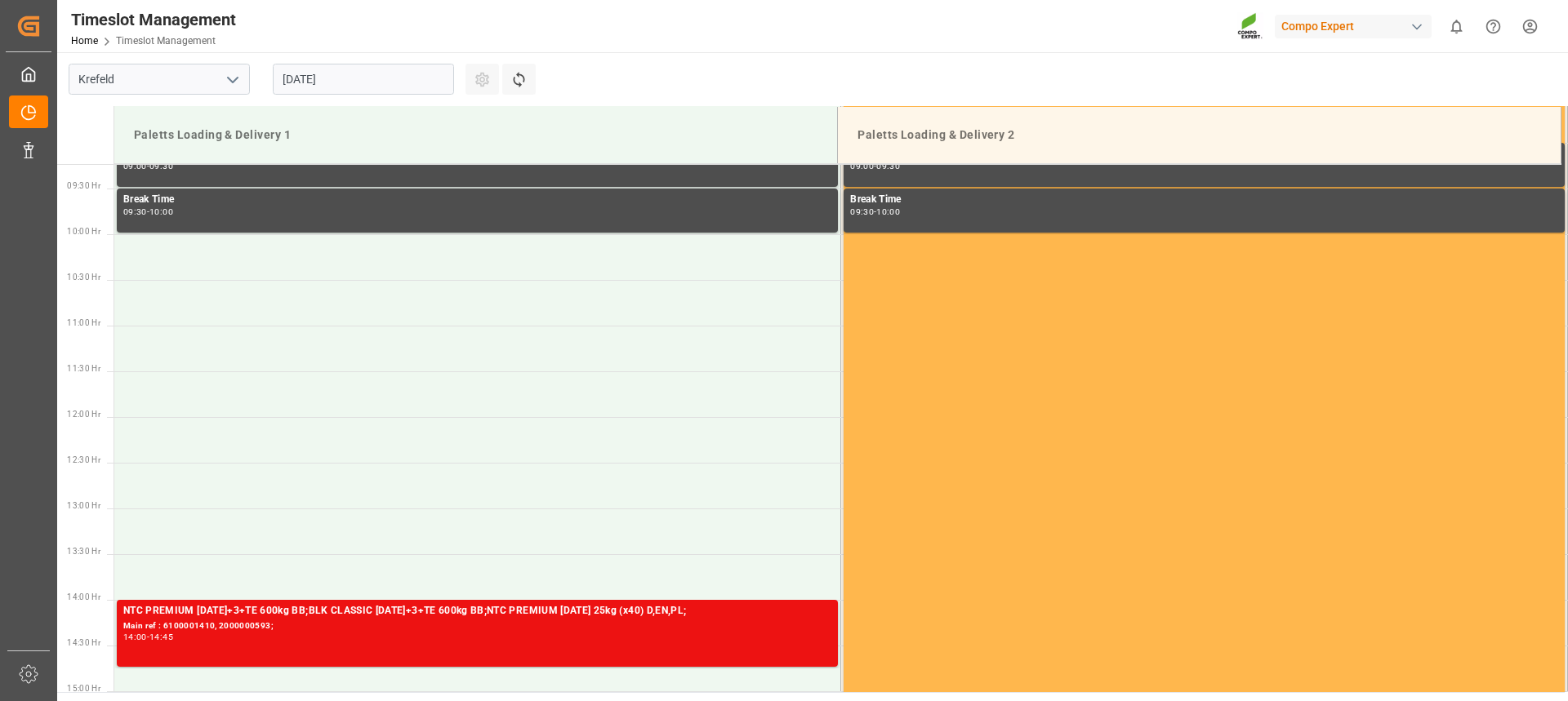
scroll to position [884, 0]
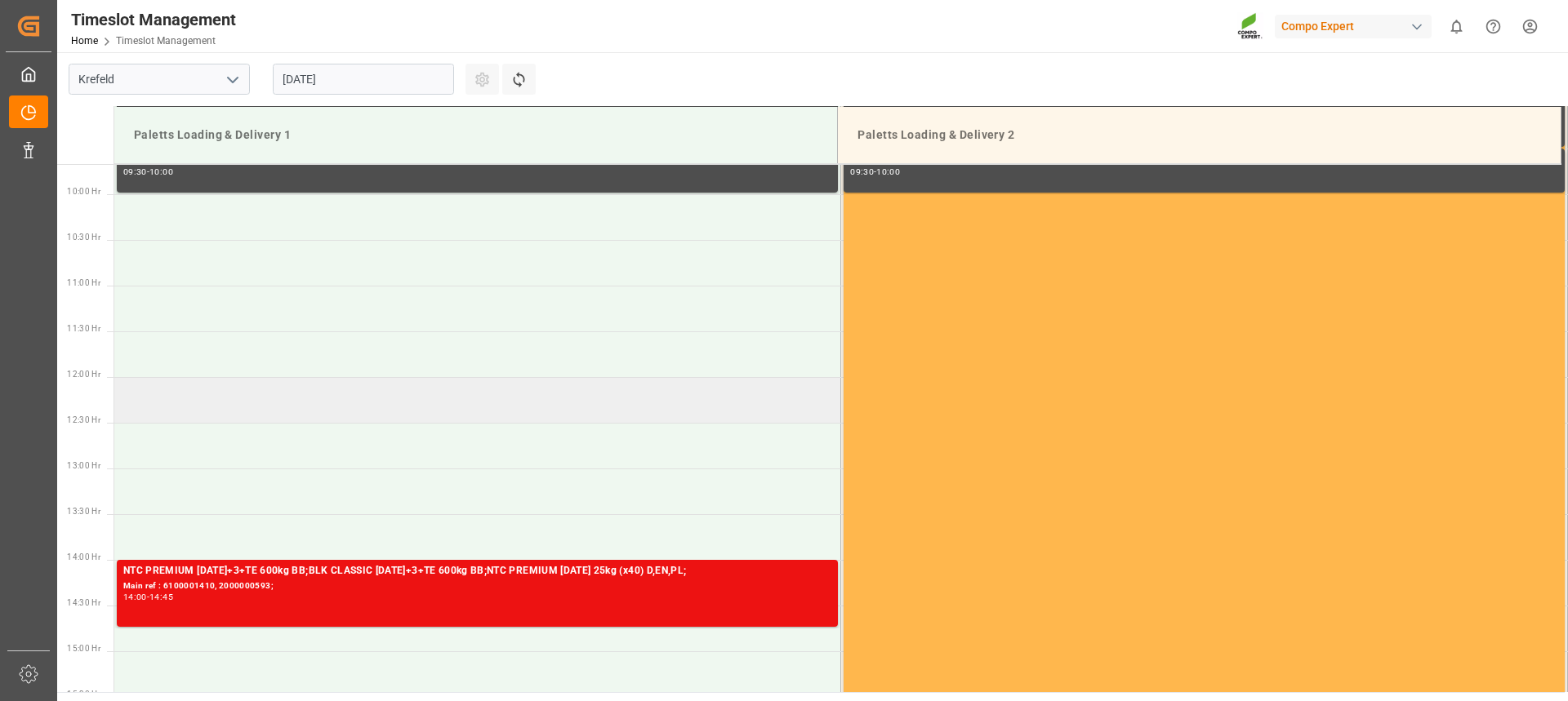
click at [277, 409] on td at bounding box center [477, 400] width 727 height 46
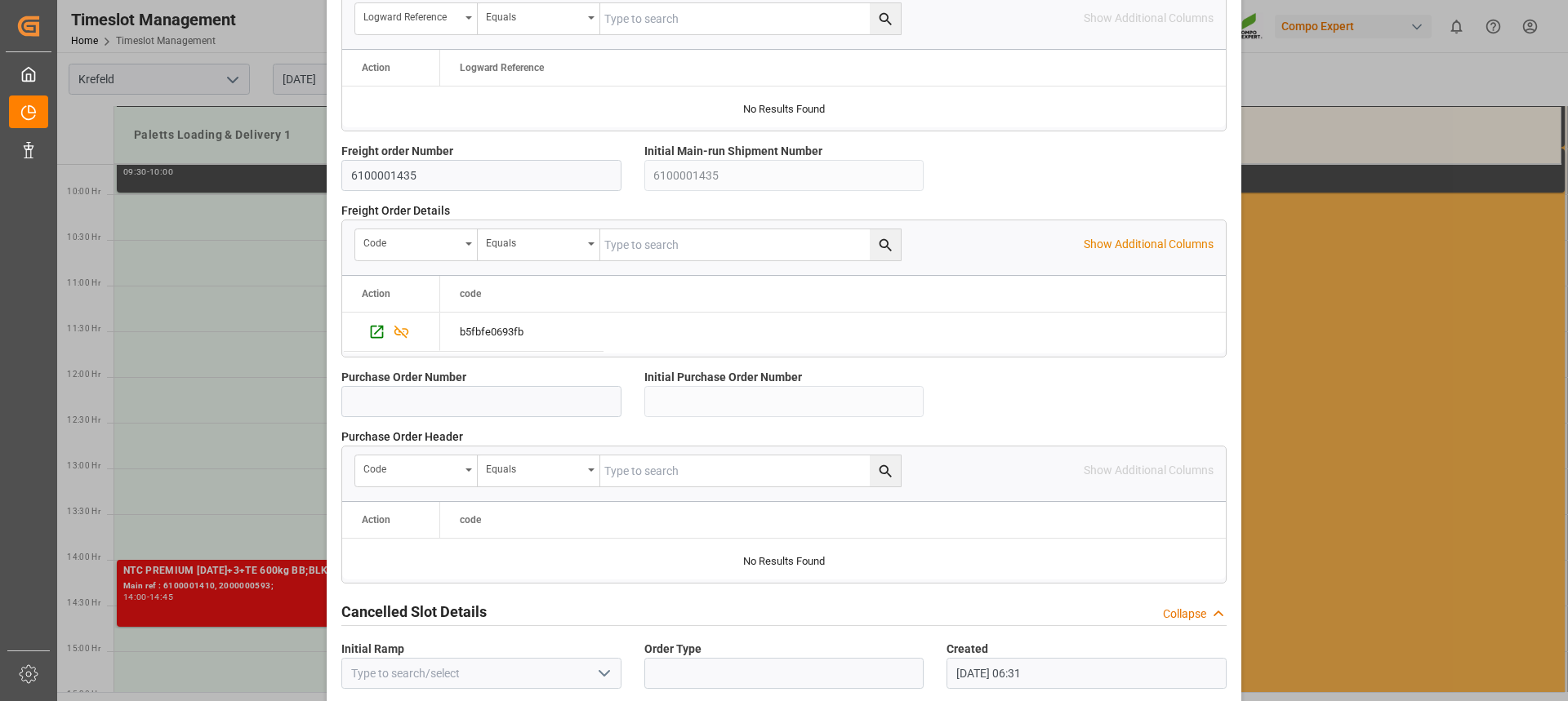
scroll to position [1455, 0]
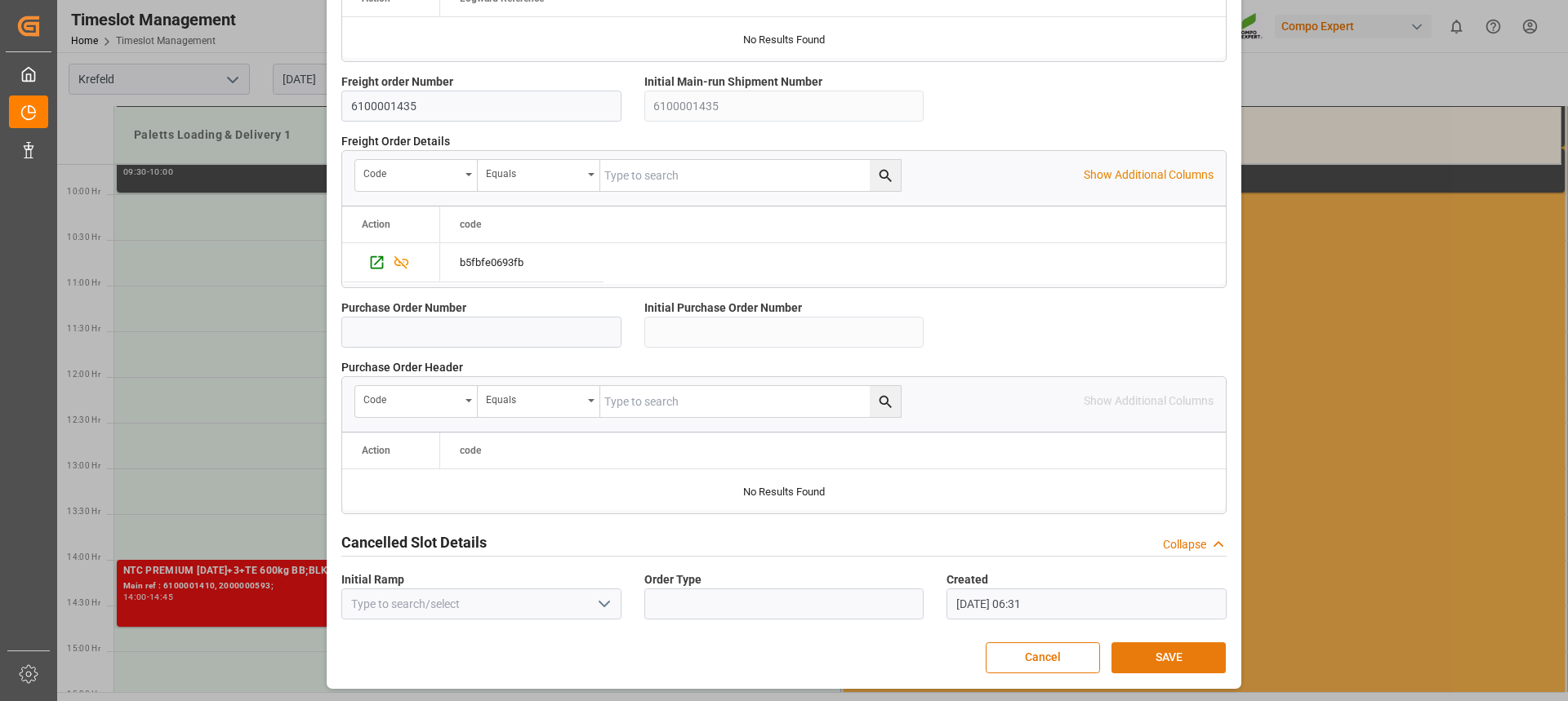
click at [1140, 663] on button "SAVE" at bounding box center [1168, 657] width 114 height 31
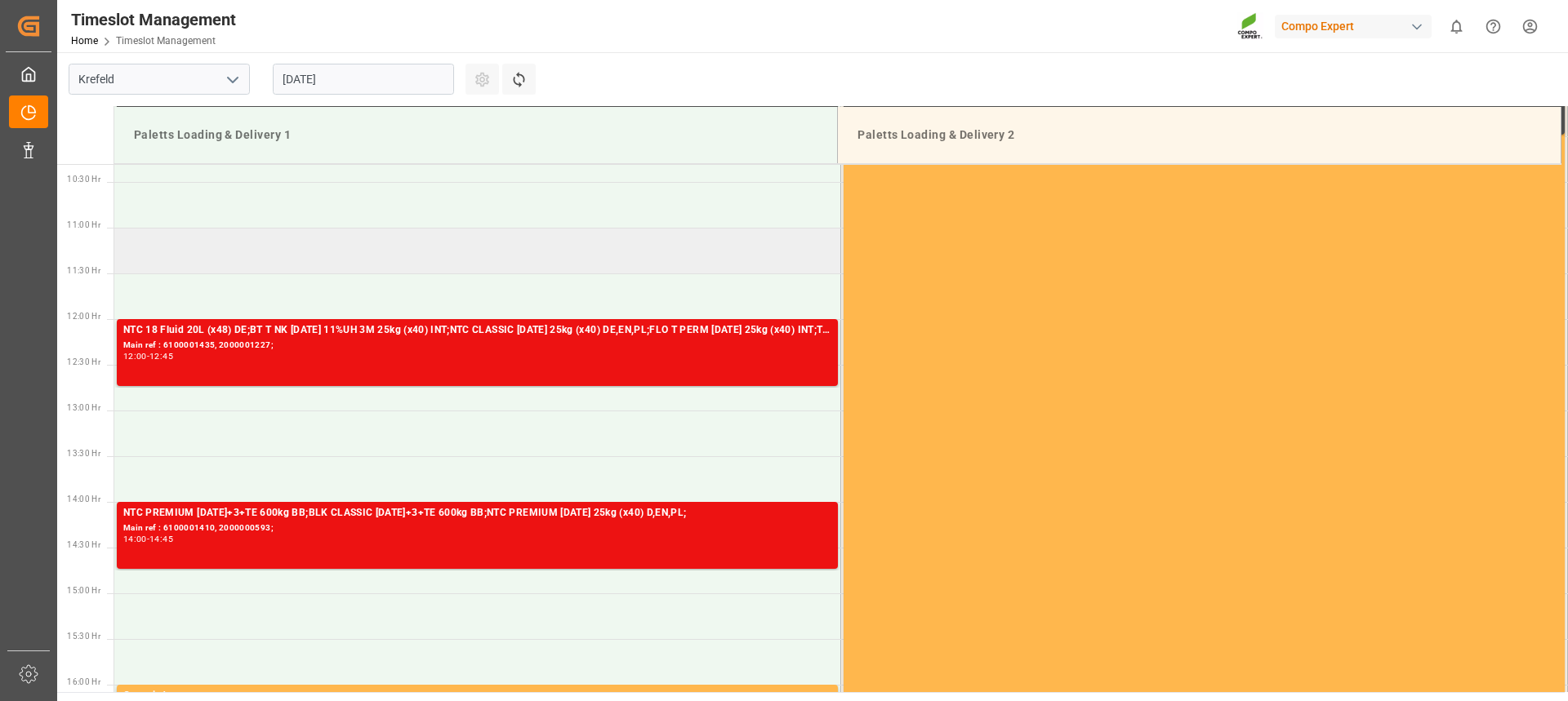
scroll to position [913, 0]
